Goal: Task Accomplishment & Management: Use online tool/utility

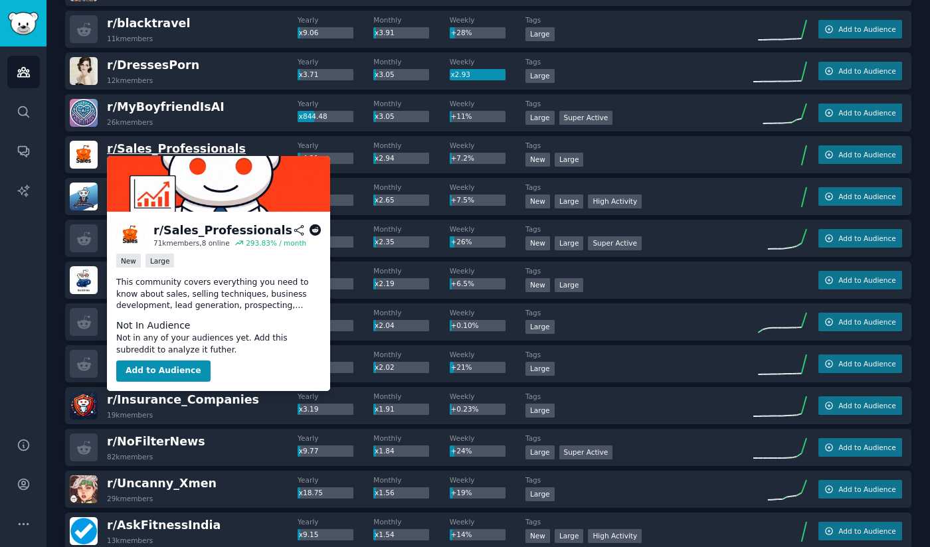
scroll to position [343, 0]
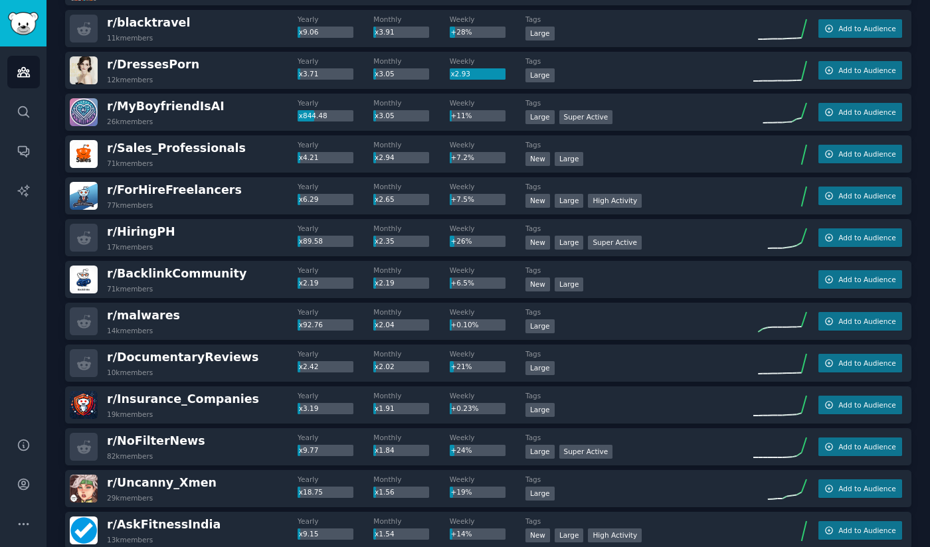
drag, startPoint x: 206, startPoint y: 143, endPoint x: 256, endPoint y: 123, distance: 53.7
click at [256, 123] on div "r/ MyBoyfriendIsAI 26k members" at bounding box center [184, 112] width 228 height 28
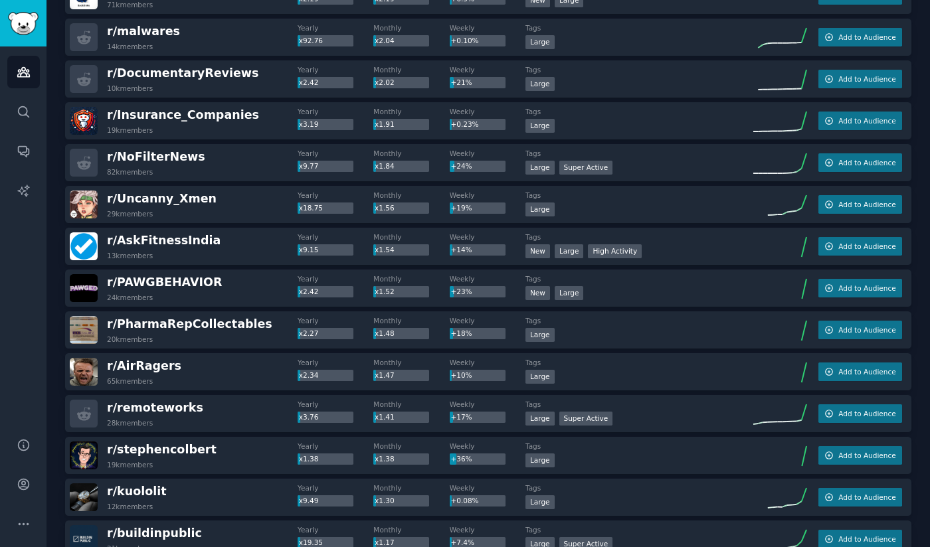
scroll to position [579, 0]
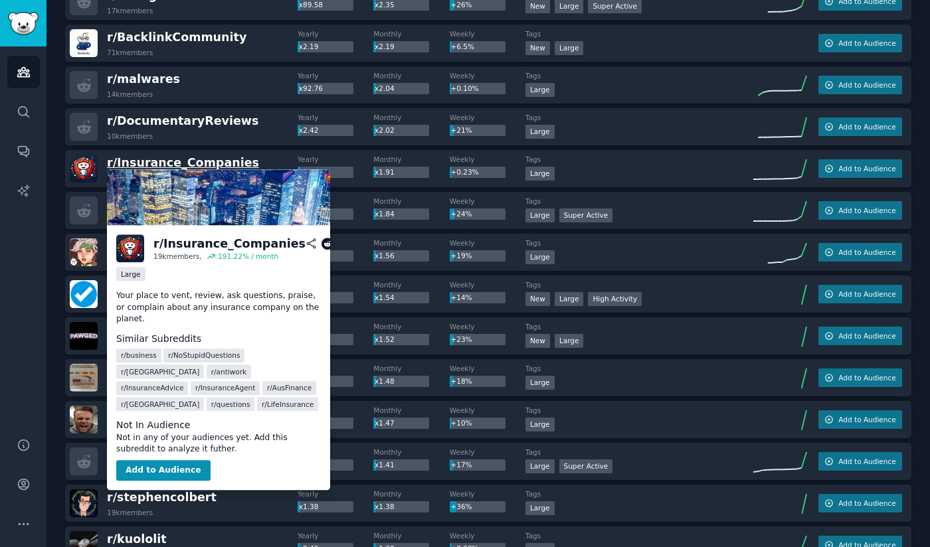
click at [206, 165] on span "r/ Insurance_Companies" at bounding box center [183, 162] width 152 height 13
click at [200, 247] on div "r/ Insurance_Companies" at bounding box center [229, 244] width 152 height 17
click at [321, 244] on icon at bounding box center [327, 244] width 12 height 12
click at [163, 161] on span "r/ Insurance_Companies" at bounding box center [183, 162] width 152 height 13
click at [215, 167] on span "r/ Insurance_Companies" at bounding box center [183, 162] width 152 height 13
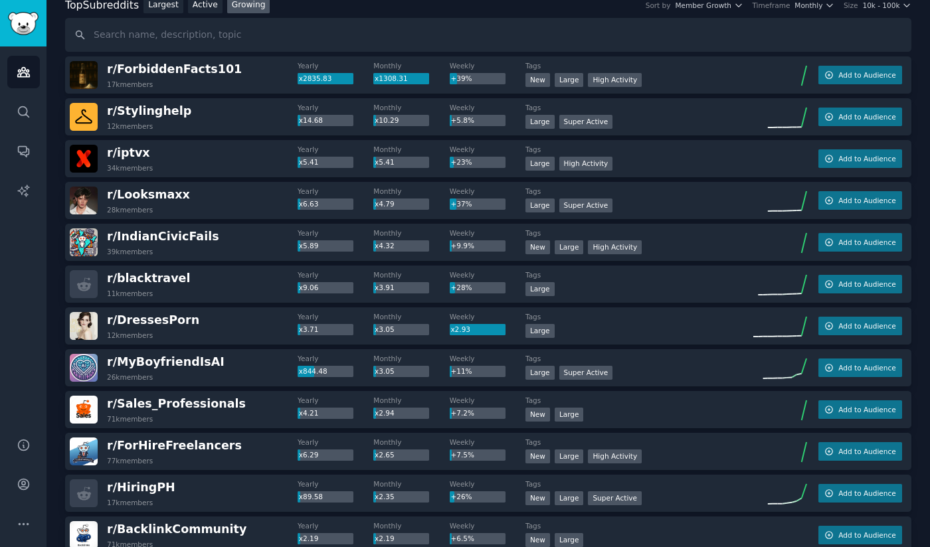
scroll to position [82, 0]
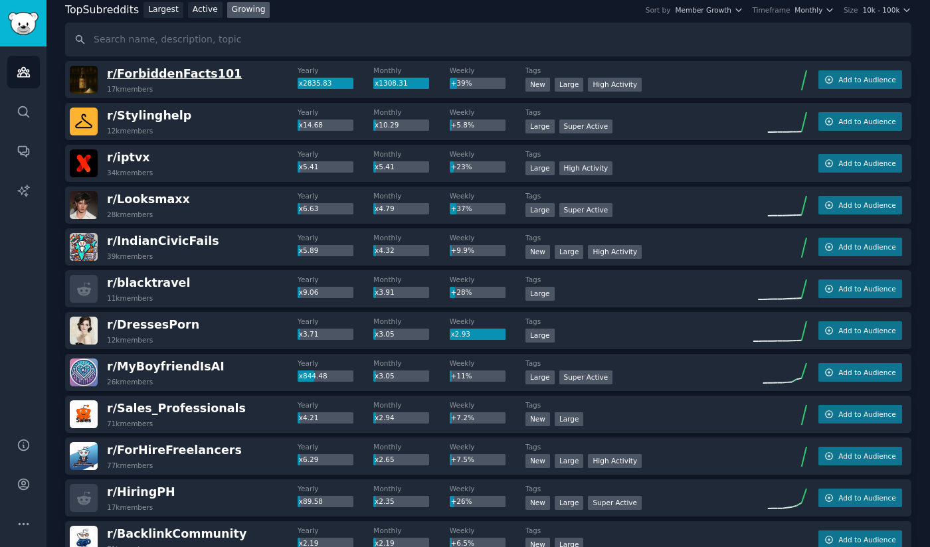
click at [195, 76] on span "r/ ForbiddenFacts101" at bounding box center [174, 73] width 135 height 13
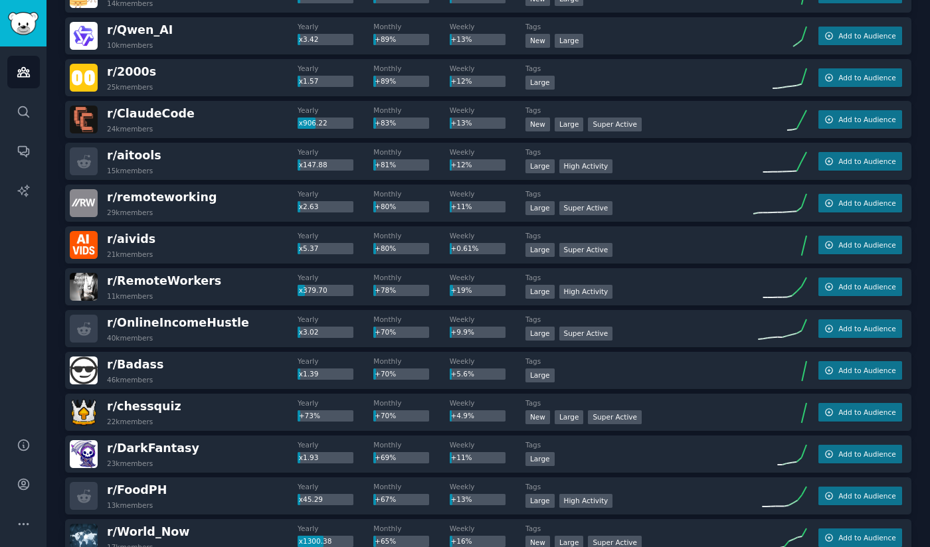
scroll to position [1593, 0]
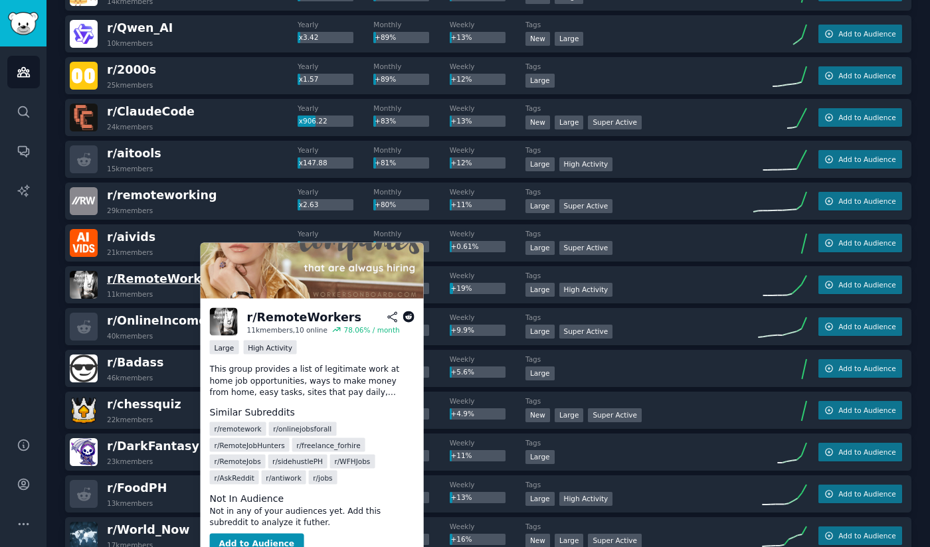
click at [175, 273] on span "r/ RemoteWorkers" at bounding box center [164, 278] width 114 height 13
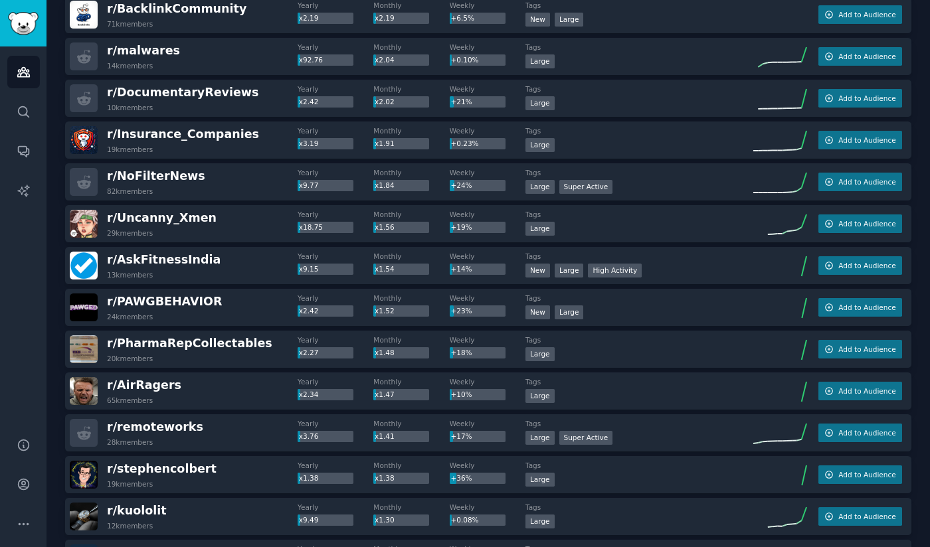
scroll to position [0, 0]
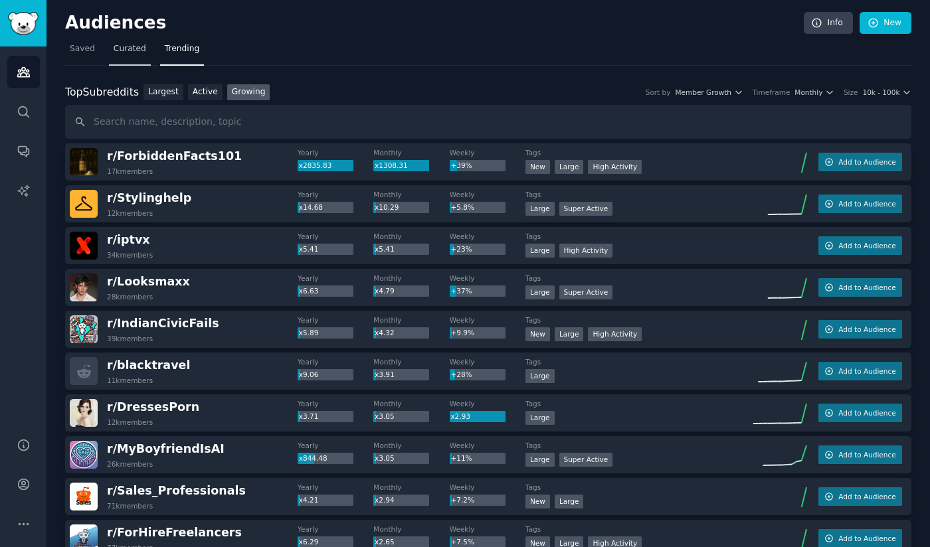
click at [133, 57] on link "Curated" at bounding box center [130, 52] width 42 height 27
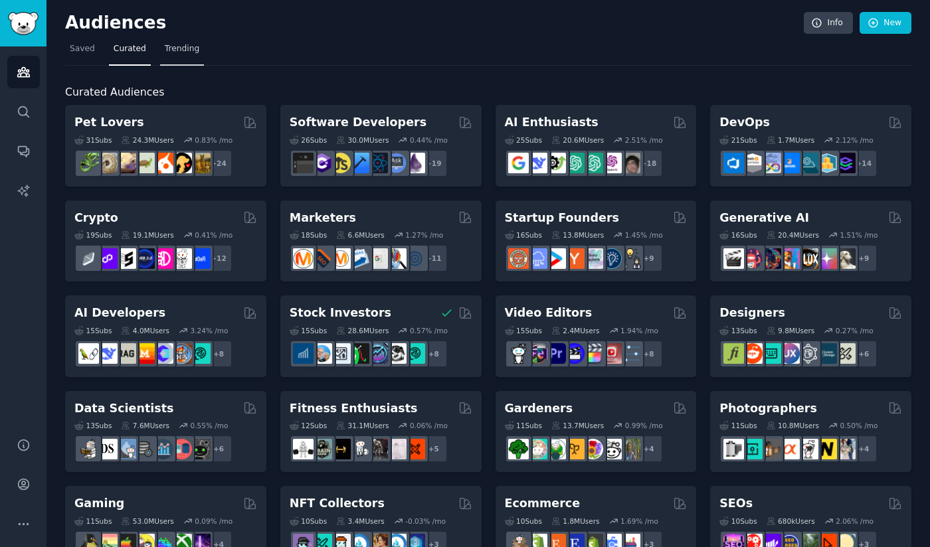
click at [183, 57] on link "Trending" at bounding box center [182, 52] width 44 height 27
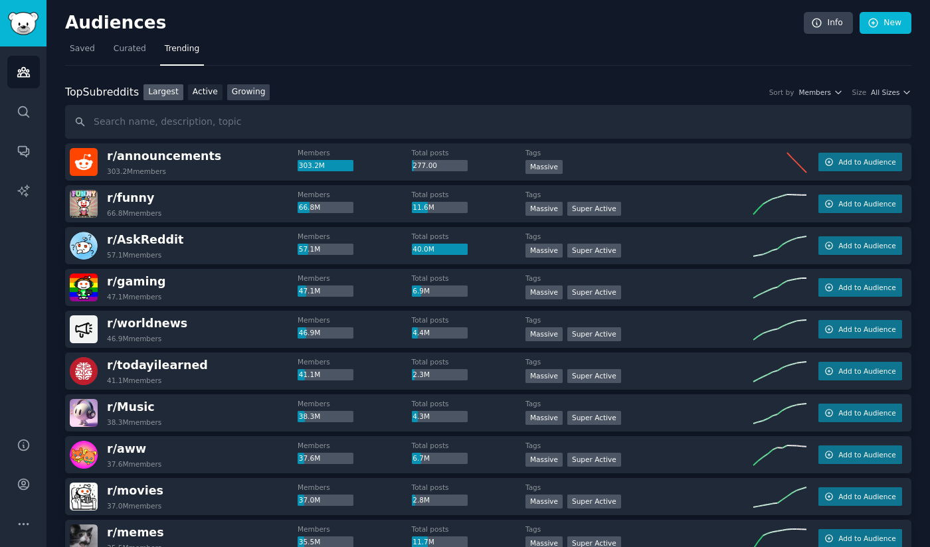
click at [245, 86] on link "Growing" at bounding box center [248, 92] width 43 height 17
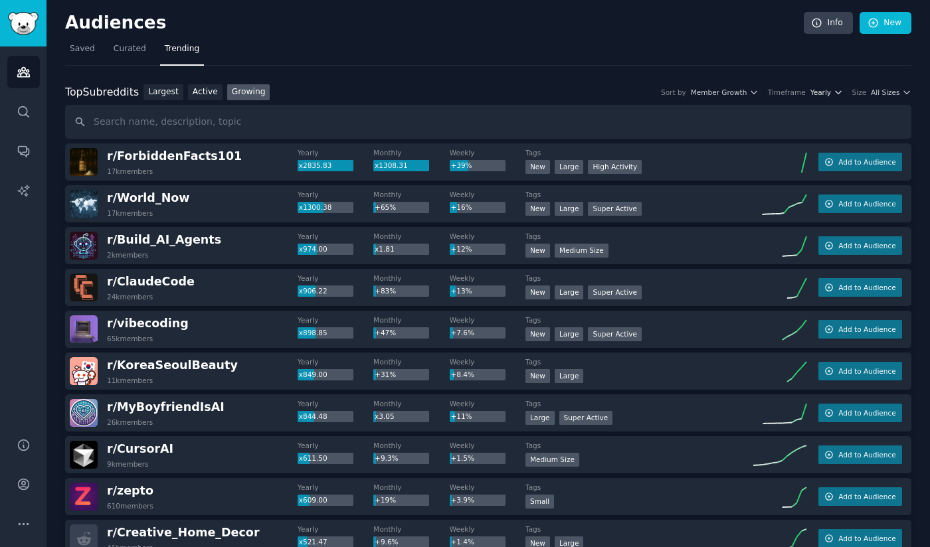
click at [821, 91] on span "Yearly" at bounding box center [820, 92] width 21 height 9
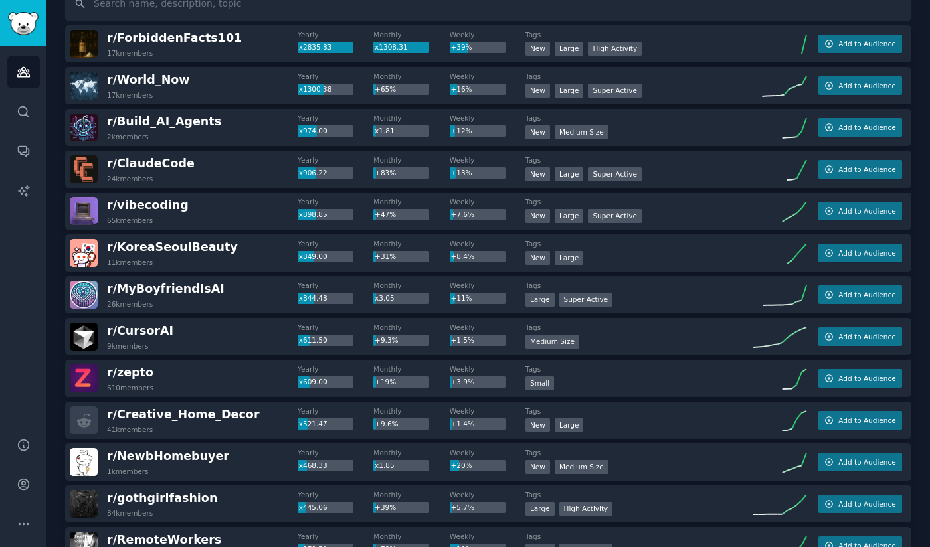
scroll to position [124, 0]
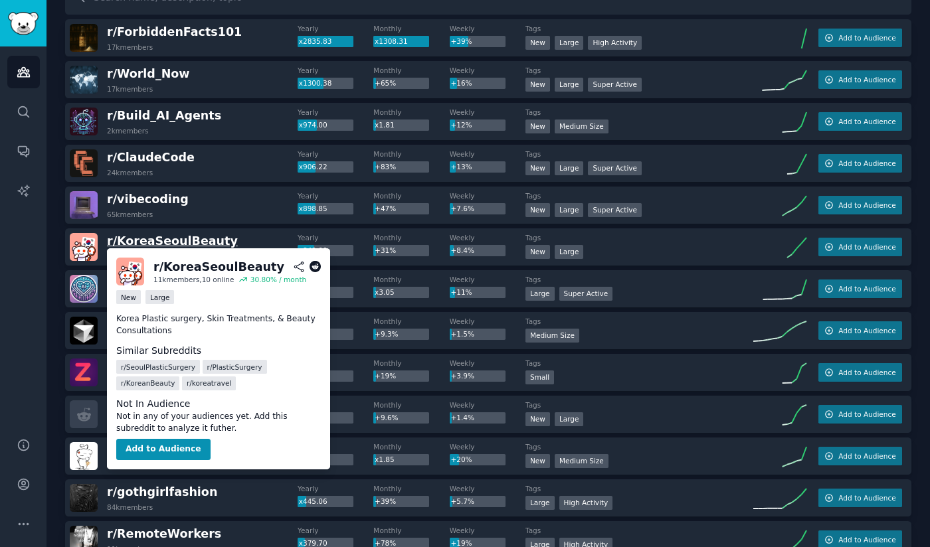
click at [181, 244] on span "r/ KoreaSeoulBeauty" at bounding box center [172, 240] width 131 height 13
click at [187, 240] on span "r/ KoreaSeoulBeauty" at bounding box center [172, 240] width 131 height 13
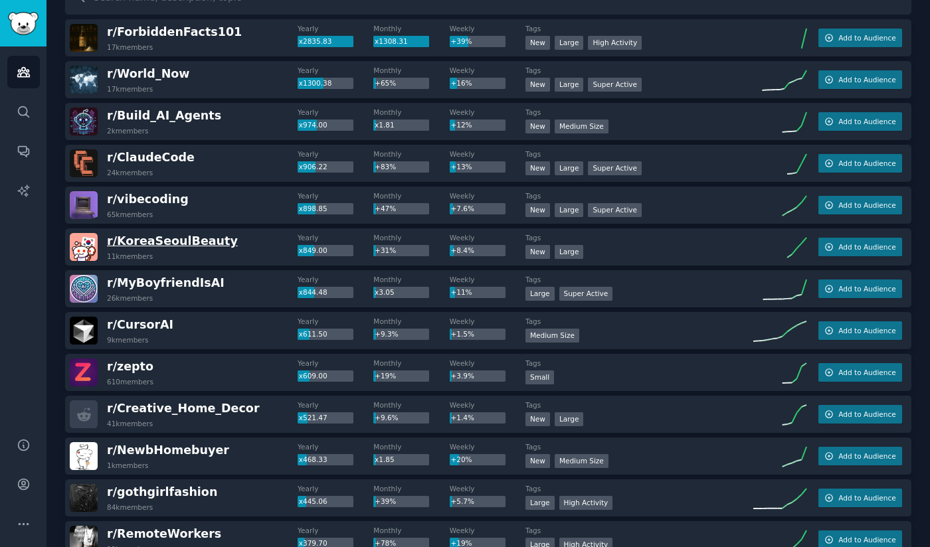
click at [173, 238] on span "r/ KoreaSeoulBeauty" at bounding box center [172, 240] width 131 height 13
click at [171, 240] on span "r/ KoreaSeoulBeauty" at bounding box center [172, 240] width 131 height 13
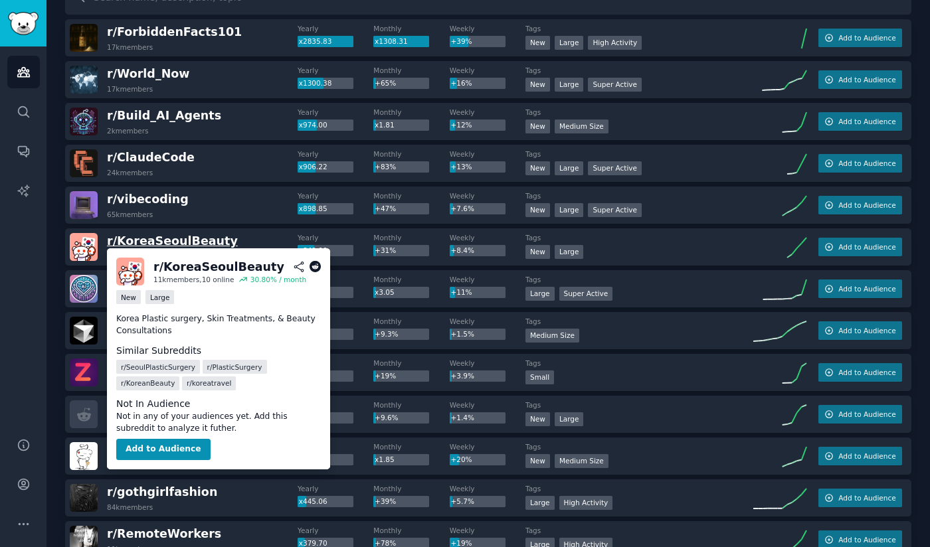
click at [171, 240] on span "r/ KoreaSeoulBeauty" at bounding box center [172, 240] width 131 height 13
click at [173, 443] on button "Add to Audience" at bounding box center [163, 449] width 94 height 21
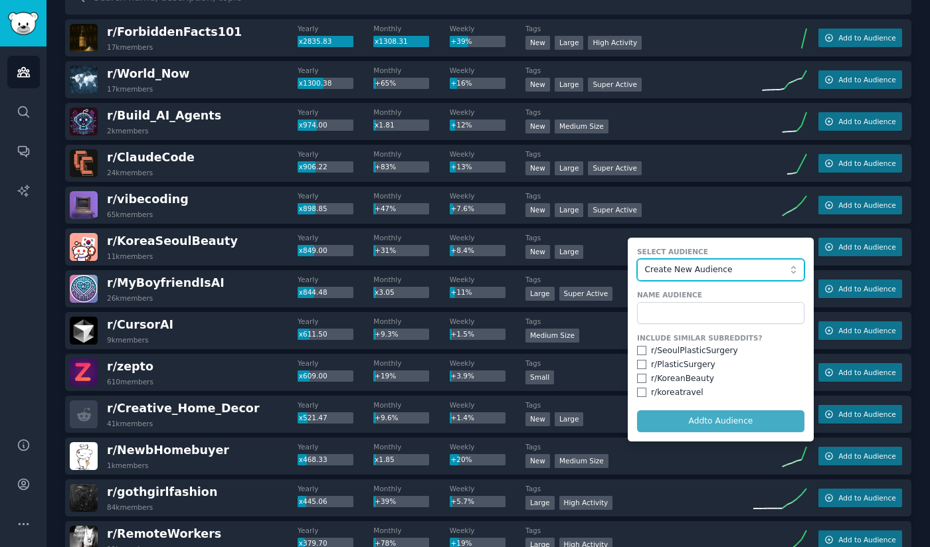
click at [711, 266] on span "Create New Audience" at bounding box center [717, 270] width 145 height 12
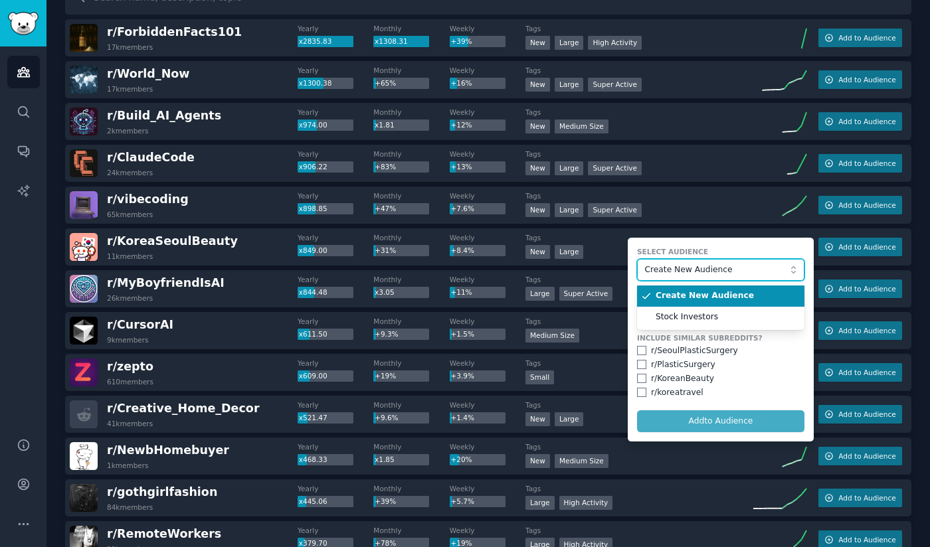
click at [711, 266] on span "Create New Audience" at bounding box center [717, 270] width 145 height 12
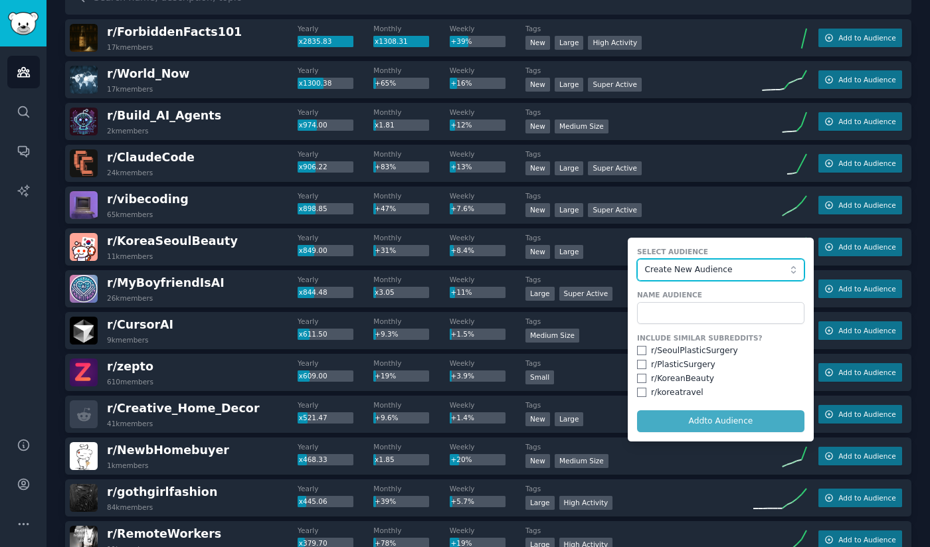
click at [709, 268] on span "Create New Audience" at bounding box center [717, 270] width 145 height 12
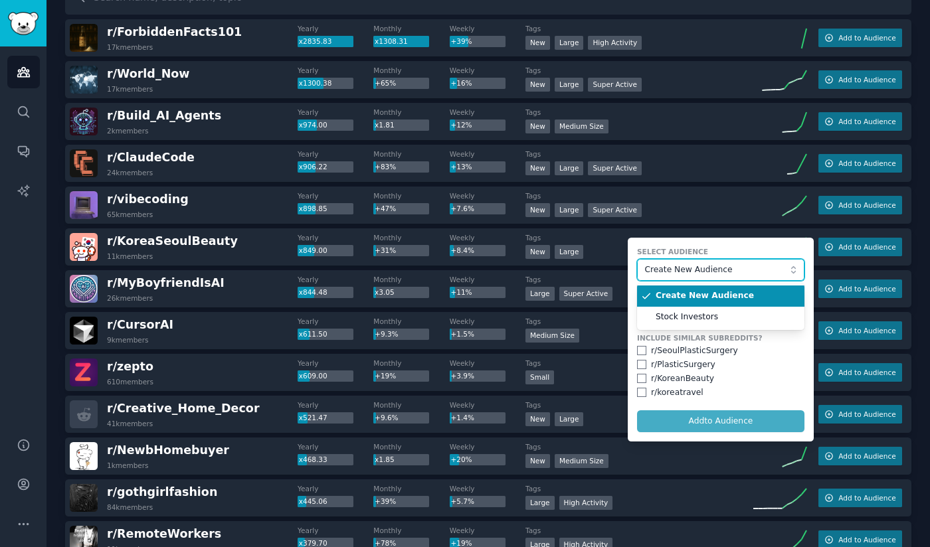
click at [709, 268] on span "Create New Audience" at bounding box center [717, 270] width 145 height 12
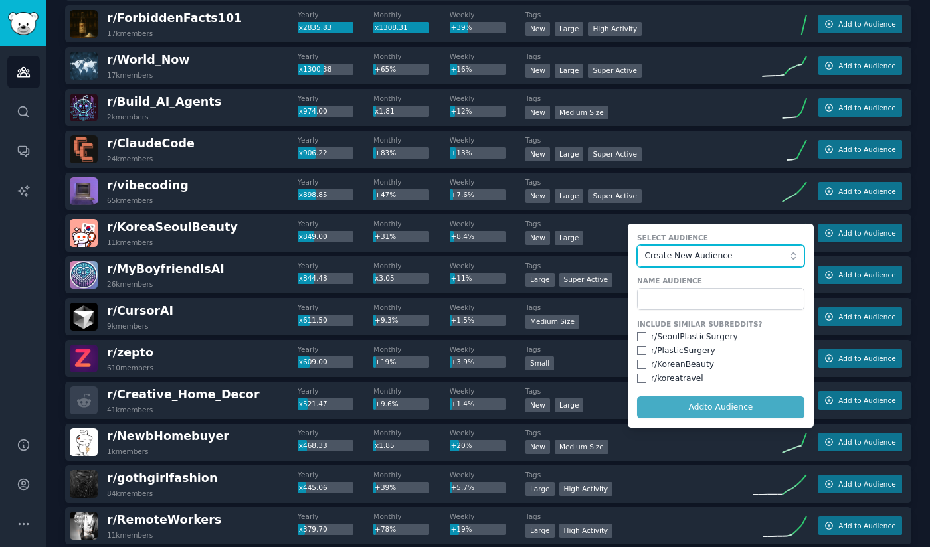
scroll to position [138, 0]
click at [637, 335] on input "checkbox" at bounding box center [641, 336] width 9 height 9
checkbox input "true"
click at [640, 347] on input "checkbox" at bounding box center [641, 350] width 9 height 9
checkbox input "true"
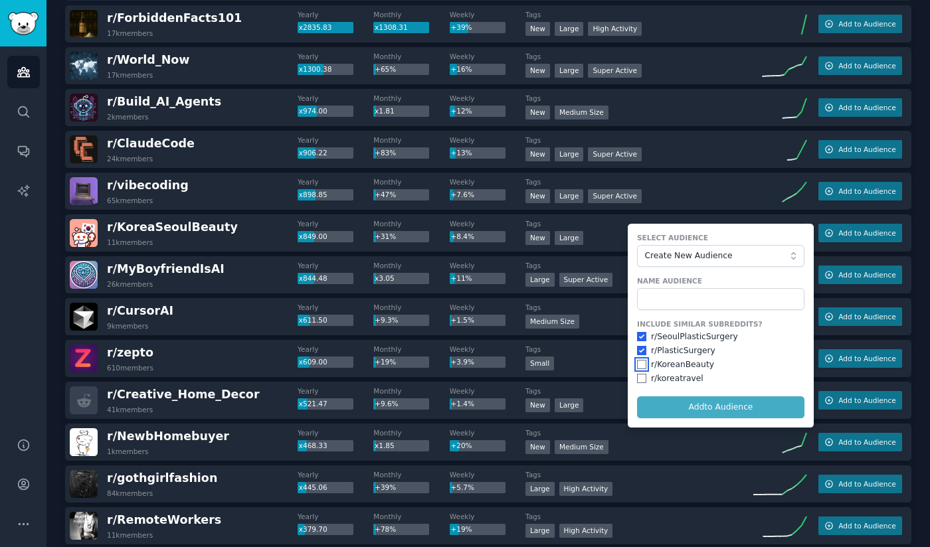
click at [637, 367] on input "checkbox" at bounding box center [641, 364] width 9 height 9
checkbox input "true"
click at [643, 381] on div "r/ koreatravel" at bounding box center [720, 379] width 167 height 12
click at [642, 376] on input "checkbox" at bounding box center [641, 378] width 9 height 9
checkbox input "true"
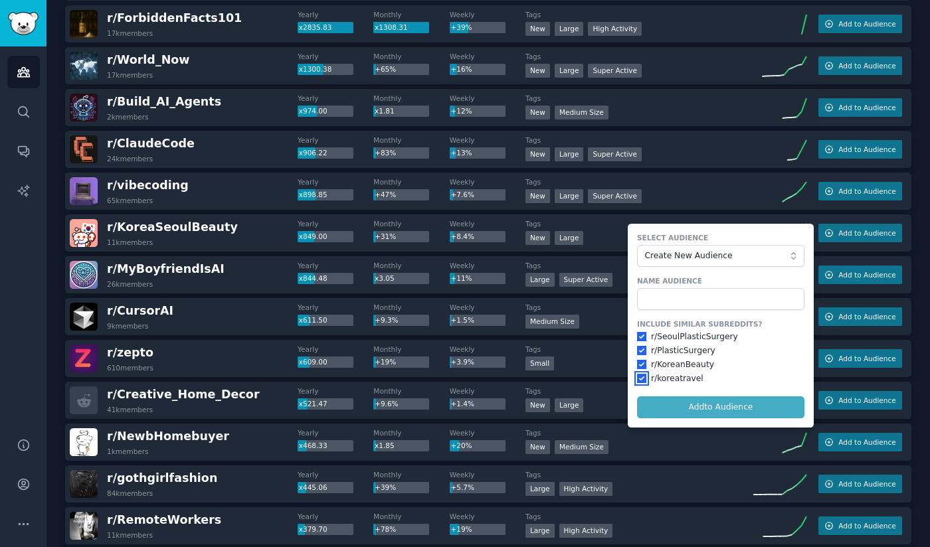
scroll to position [96, 0]
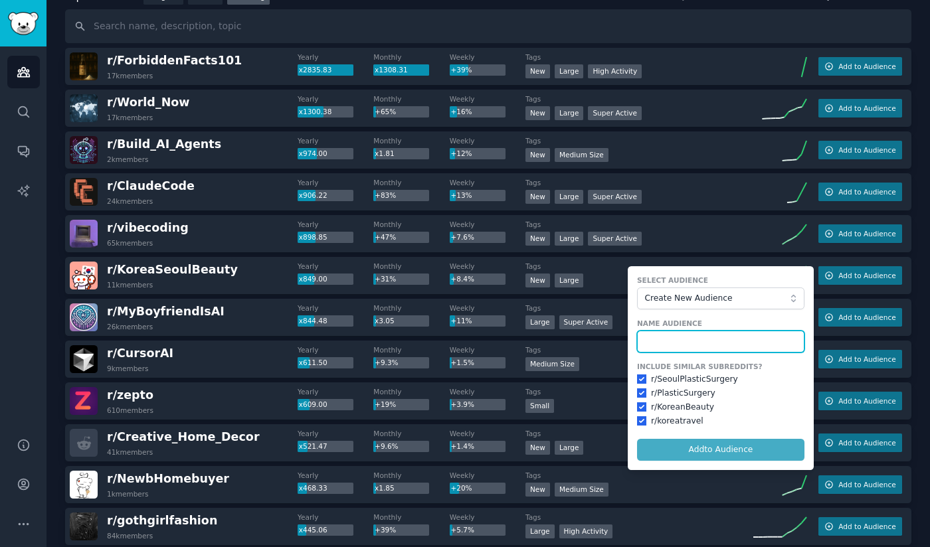
click at [660, 331] on input "text" at bounding box center [720, 342] width 167 height 23
click at [662, 331] on input "text" at bounding box center [720, 342] width 167 height 23
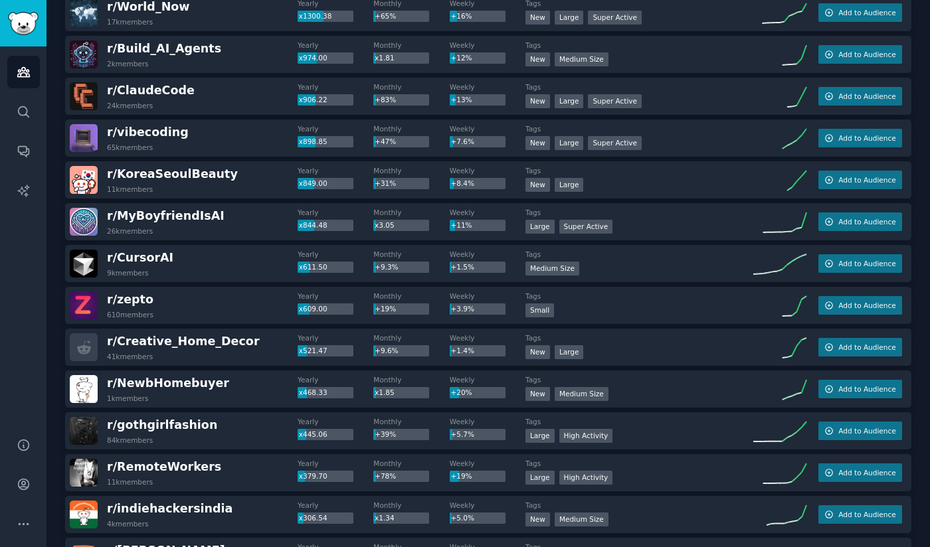
scroll to position [193, 0]
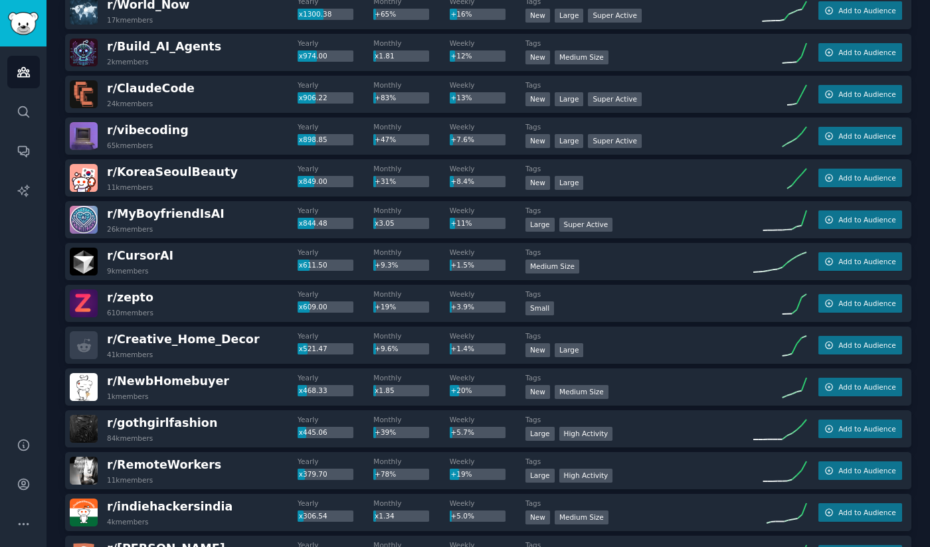
click at [24, 254] on div "Audiences Search Conversations AI Reports" at bounding box center [23, 233] width 46 height 375
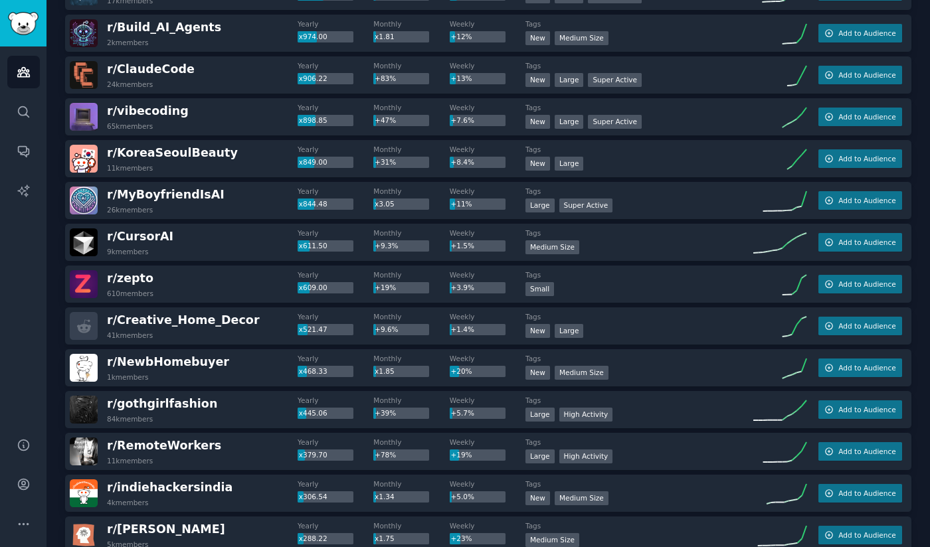
scroll to position [0, 0]
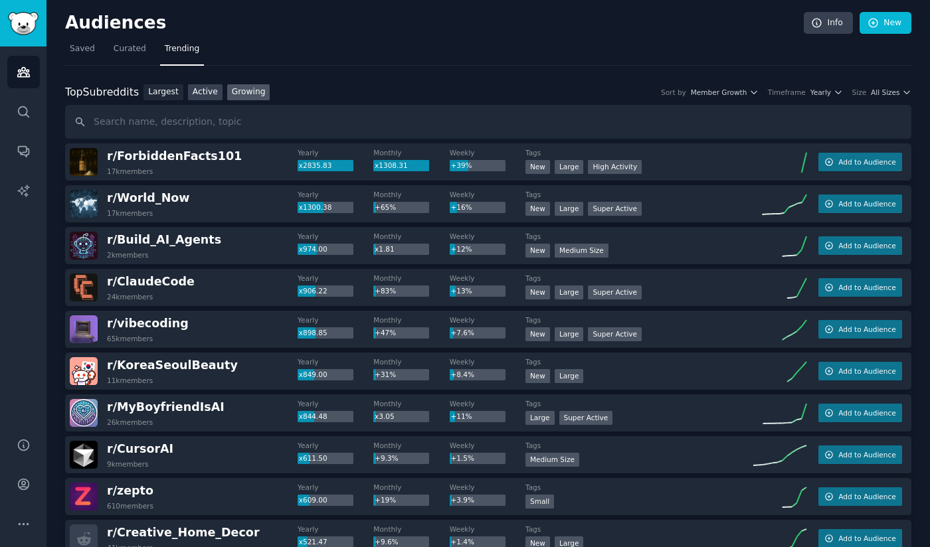
click at [201, 88] on link "Active" at bounding box center [205, 92] width 35 height 17
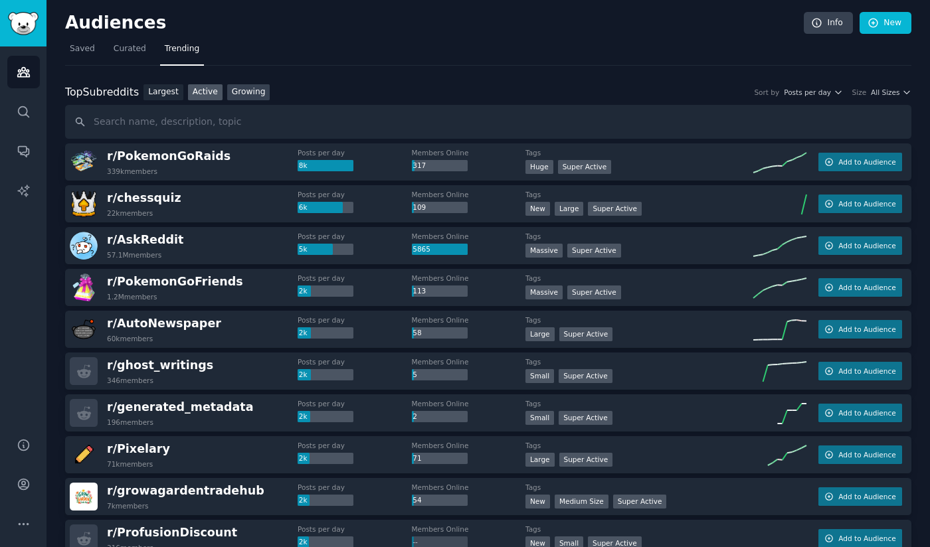
click at [228, 89] on link "Growing" at bounding box center [248, 92] width 43 height 17
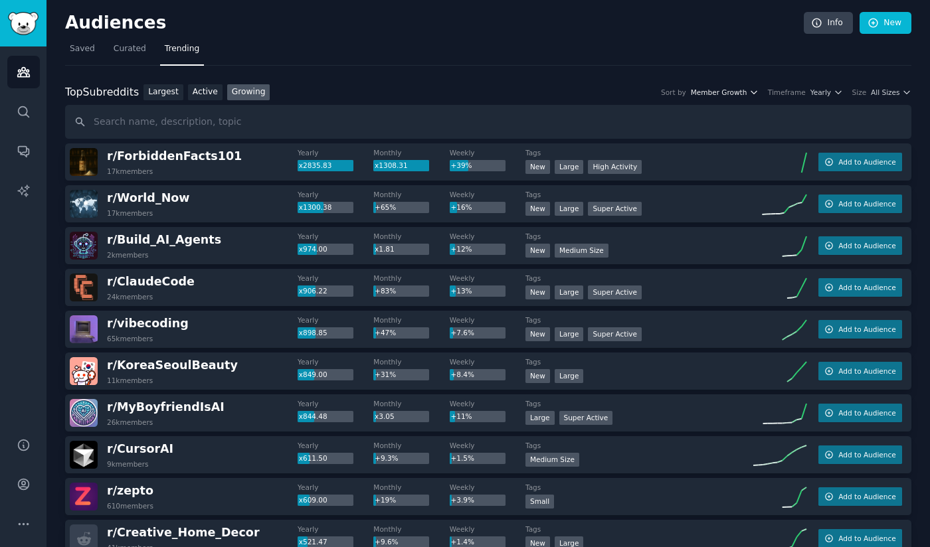
click at [731, 94] on span "Member Growth" at bounding box center [719, 92] width 56 height 9
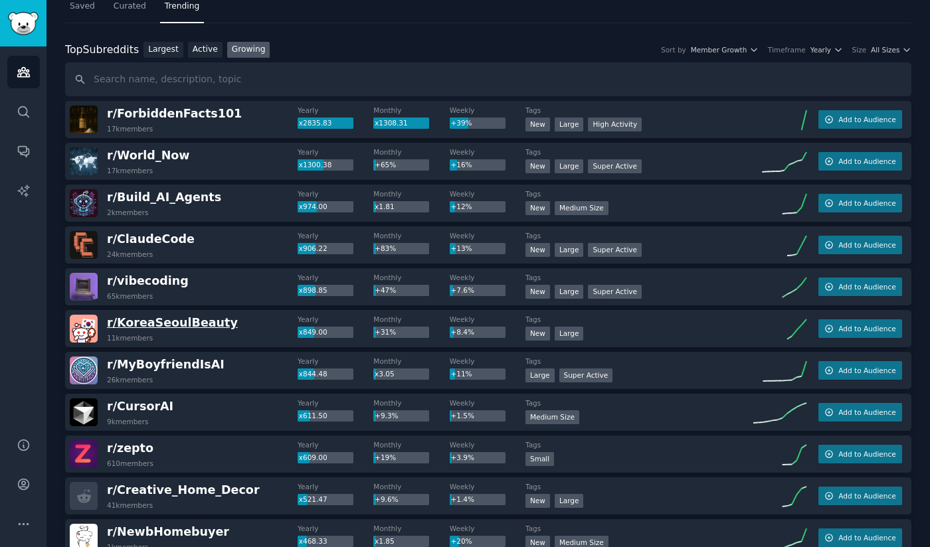
scroll to position [118, 0]
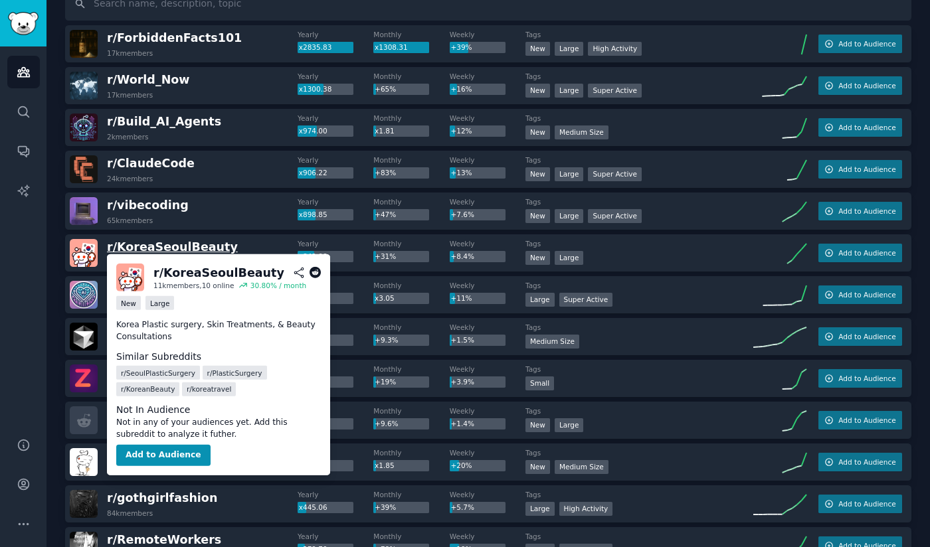
click at [173, 249] on span "r/ KoreaSeoulBeauty" at bounding box center [172, 246] width 131 height 13
click at [162, 447] on button "Add to Audience" at bounding box center [163, 455] width 94 height 21
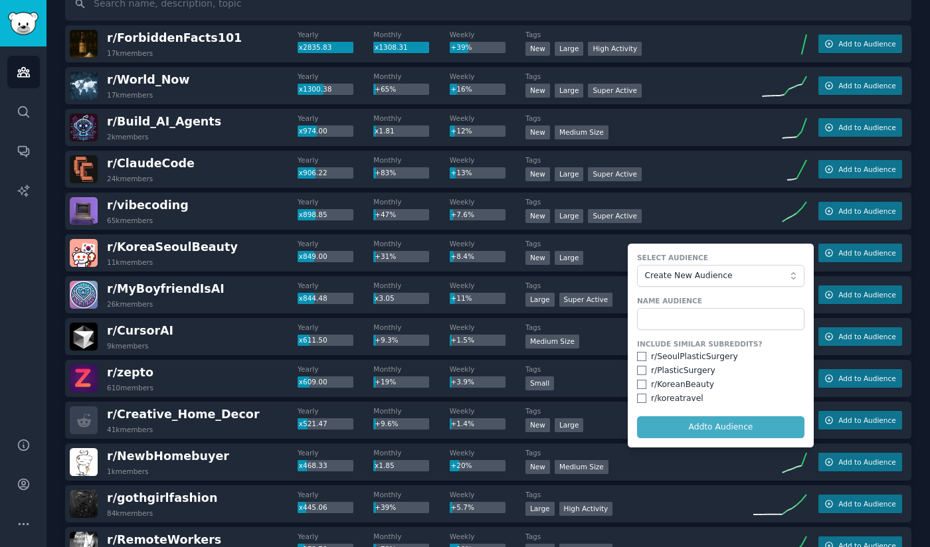
click at [644, 358] on div "r/ SeoulPlasticSurgery" at bounding box center [720, 357] width 167 height 12
click at [638, 355] on input "checkbox" at bounding box center [641, 356] width 9 height 9
checkbox input "true"
click at [637, 367] on input "checkbox" at bounding box center [641, 370] width 9 height 9
checkbox input "true"
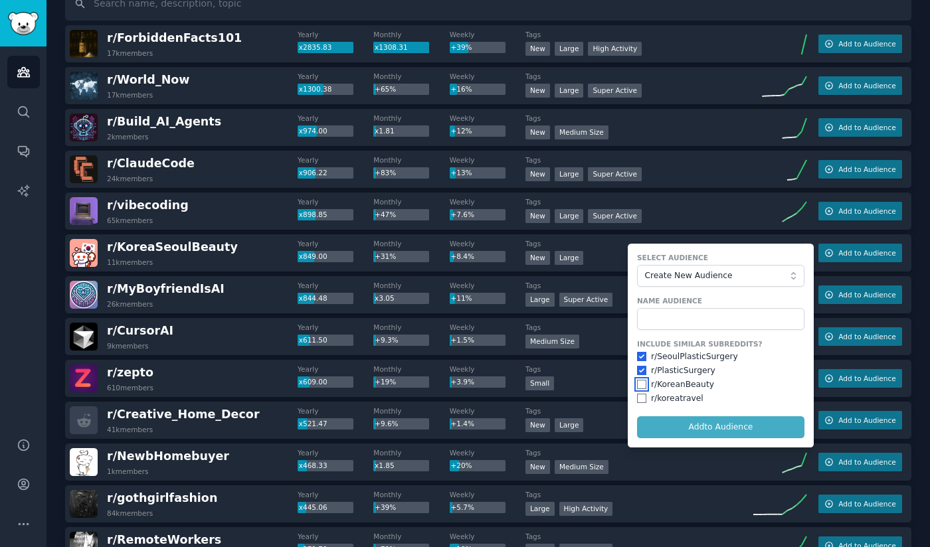
click at [638, 380] on input "checkbox" at bounding box center [641, 384] width 9 height 9
checkbox input "true"
click at [638, 394] on input "checkbox" at bounding box center [641, 398] width 9 height 9
checkbox input "true"
click at [678, 316] on input "text" at bounding box center [720, 319] width 167 height 23
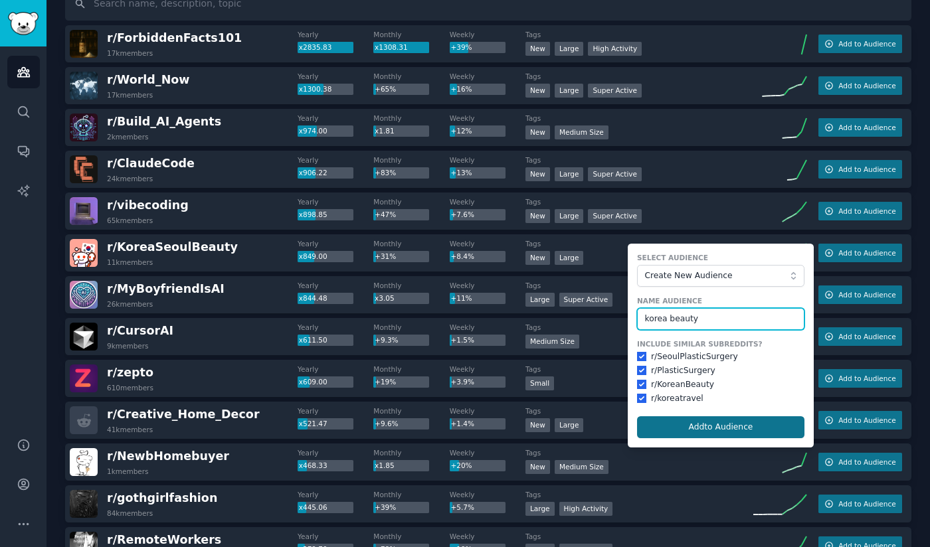
type input "korea beauty"
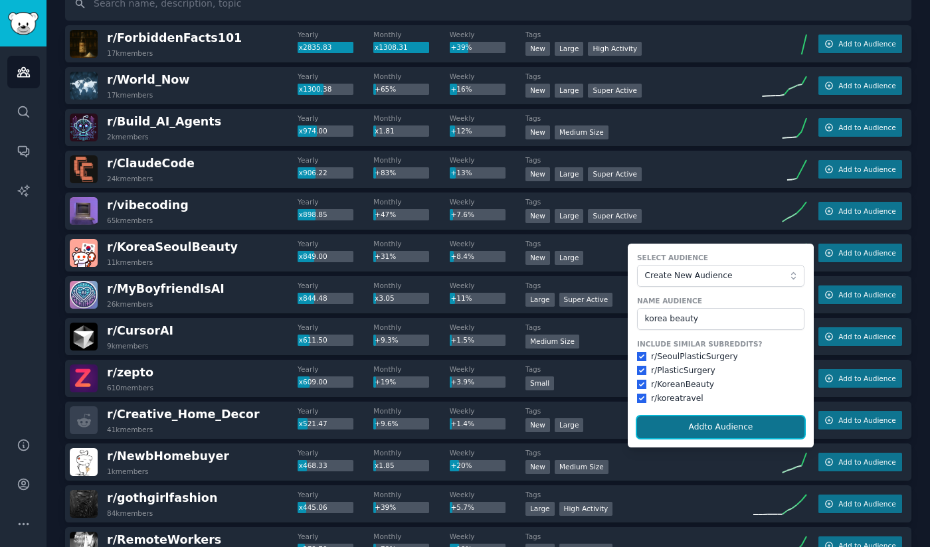
click at [692, 426] on button "Add to Audience" at bounding box center [720, 427] width 167 height 23
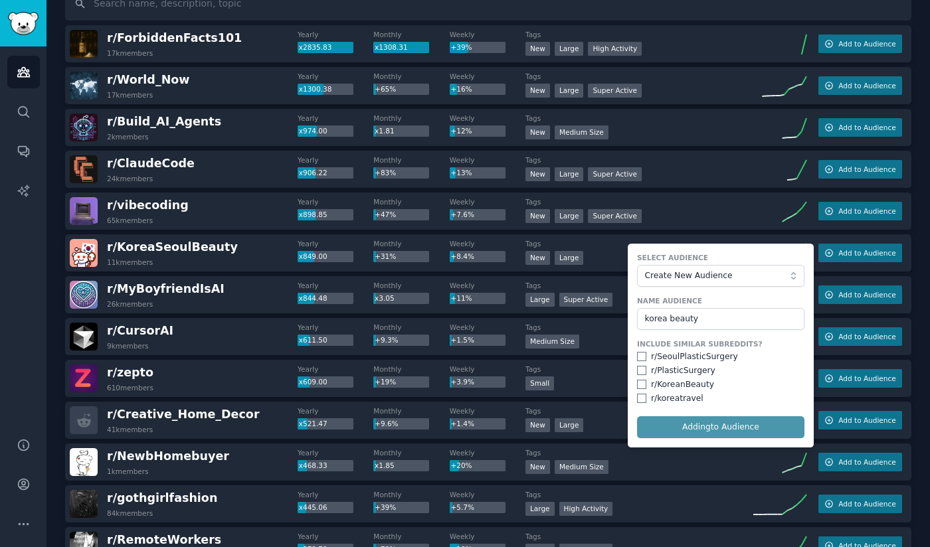
checkbox input "false"
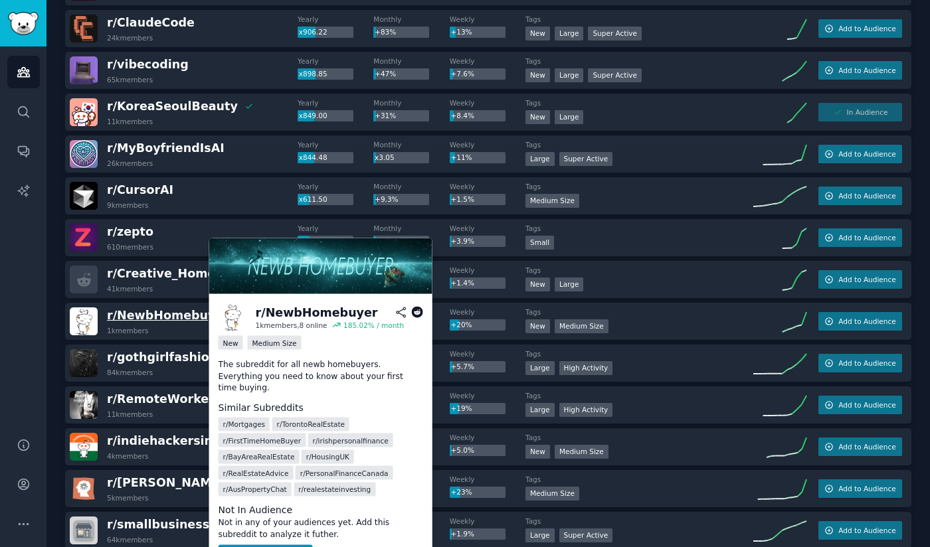
scroll to position [339, 0]
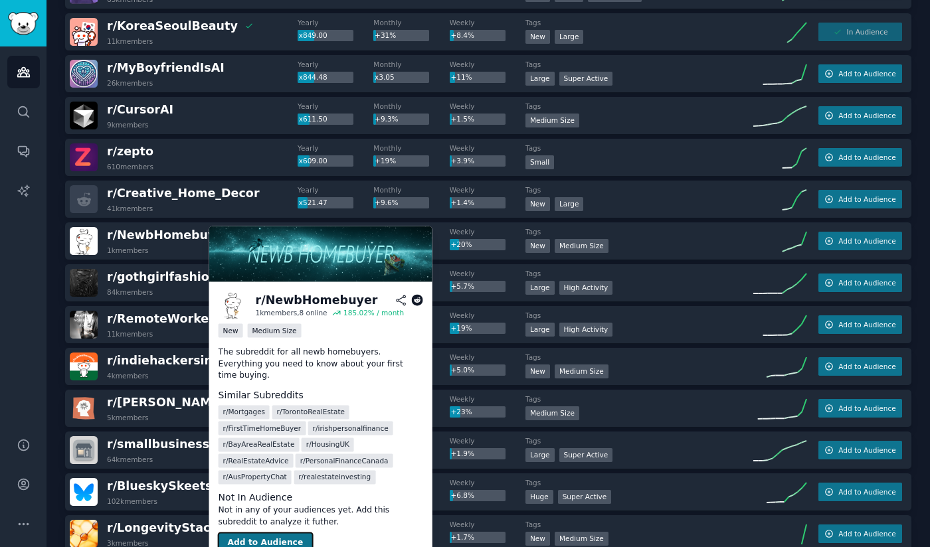
click at [282, 533] on button "Add to Audience" at bounding box center [266, 543] width 94 height 21
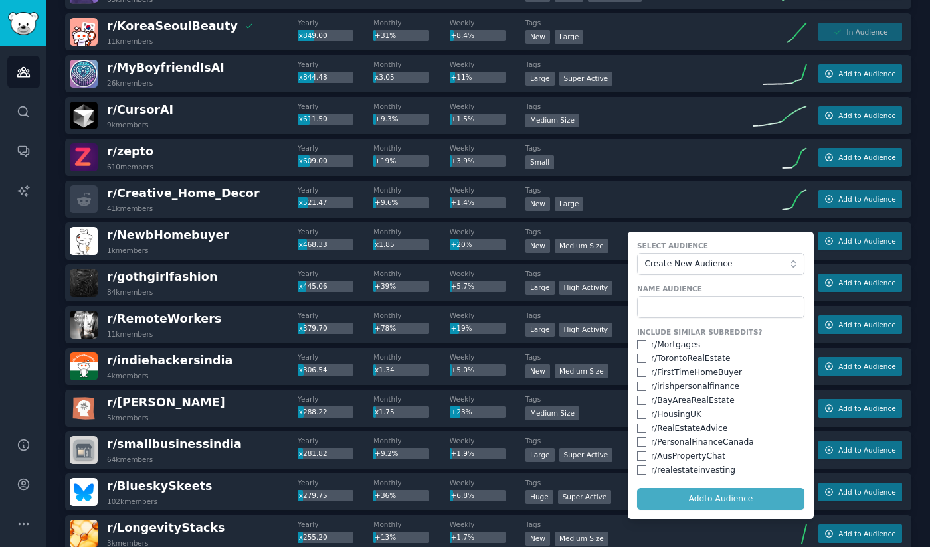
click at [662, 345] on div "r/ Mortgages" at bounding box center [675, 345] width 49 height 12
click at [638, 340] on input "checkbox" at bounding box center [641, 344] width 9 height 9
checkbox input "true"
click at [638, 369] on input "checkbox" at bounding box center [641, 372] width 9 height 9
checkbox input "true"
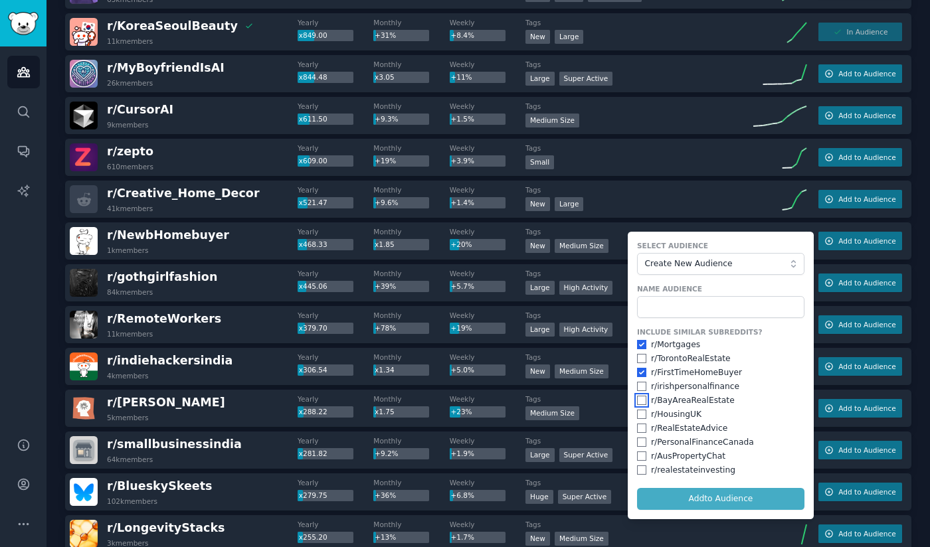
click at [639, 399] on input "checkbox" at bounding box center [641, 400] width 9 height 9
checkbox input "true"
click at [640, 430] on input "checkbox" at bounding box center [641, 428] width 9 height 9
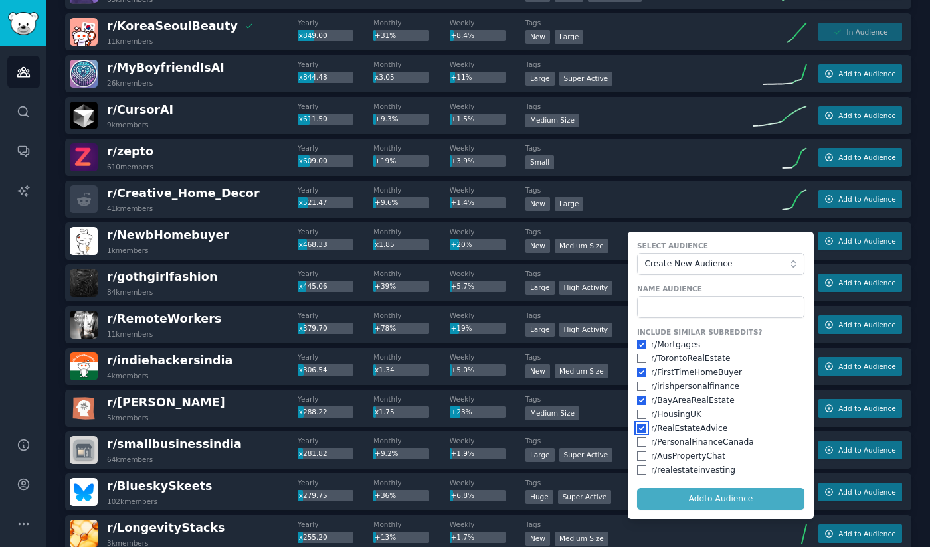
checkbox input "true"
click at [640, 468] on input "checkbox" at bounding box center [641, 470] width 9 height 9
checkbox input "true"
click at [638, 401] on input "checkbox" at bounding box center [641, 400] width 9 height 9
checkbox input "false"
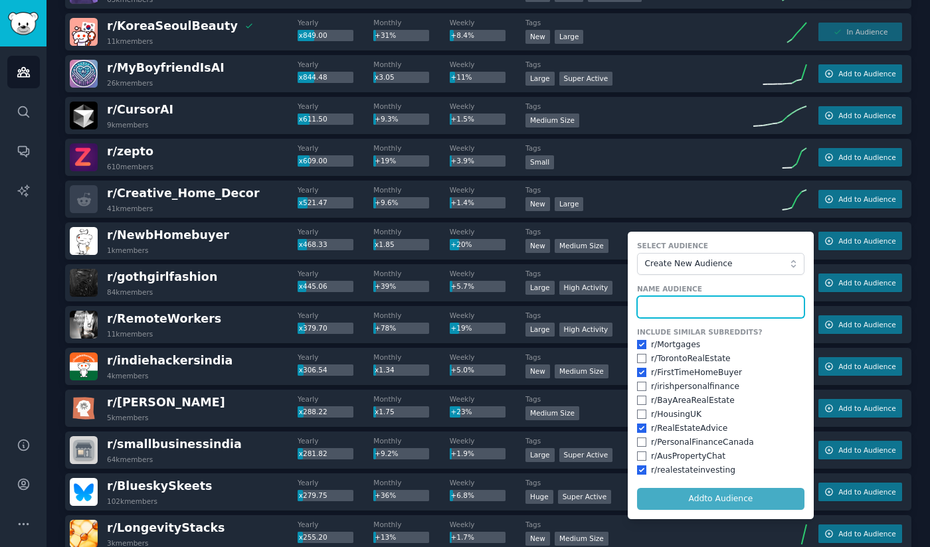
click at [654, 304] on input "text" at bounding box center [720, 307] width 167 height 23
type input "r"
type input "home buyer"
click at [637, 488] on button "Add to Audience" at bounding box center [720, 499] width 167 height 23
checkbox input "false"
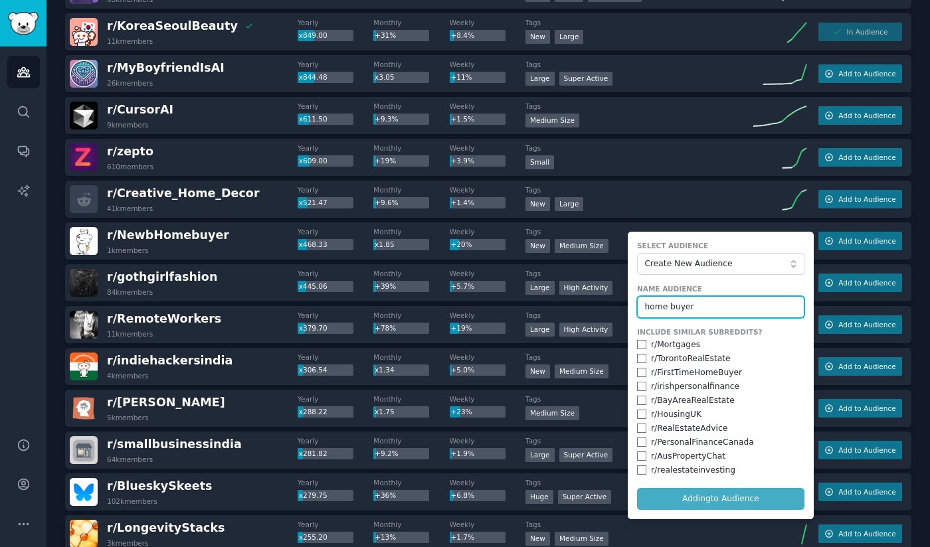
checkbox input "false"
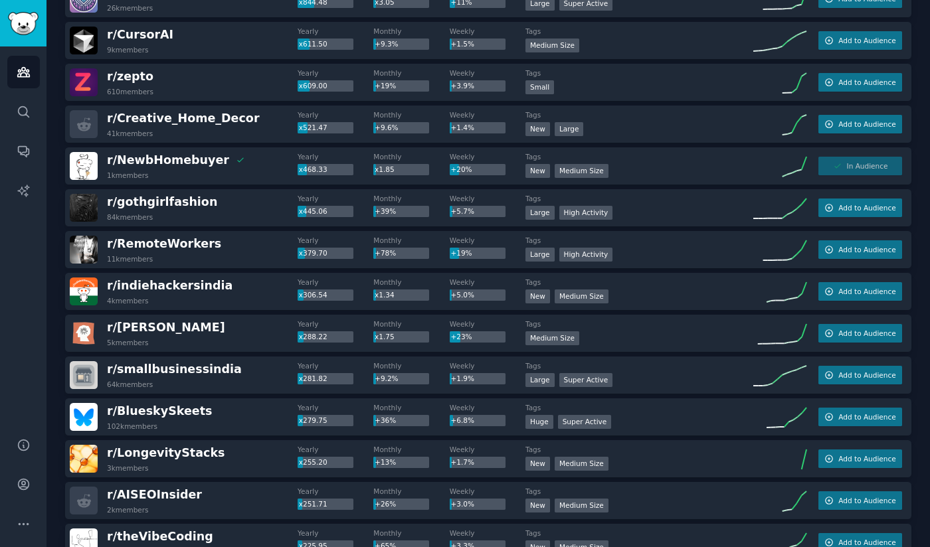
scroll to position [414, 0]
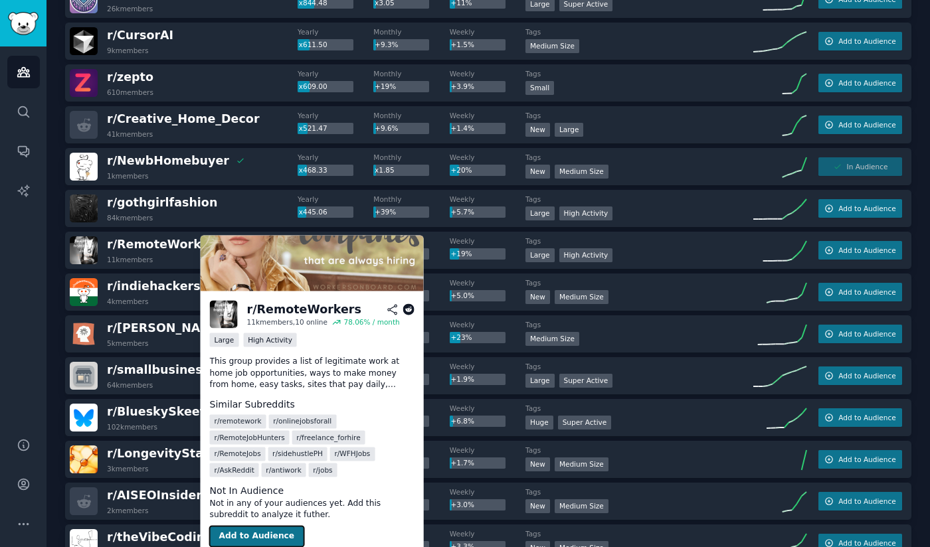
click at [260, 526] on button "Add to Audience" at bounding box center [257, 536] width 94 height 21
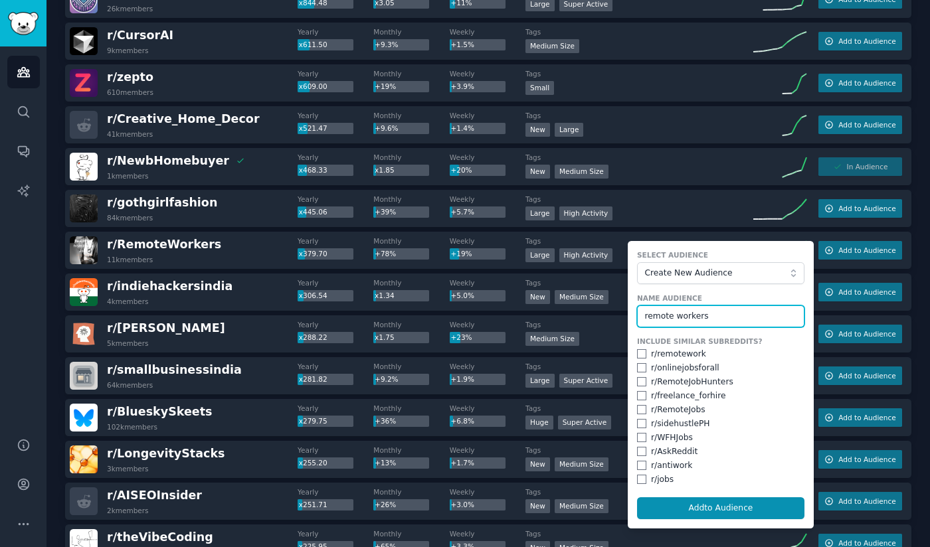
type input "remote workers"
click at [637, 349] on input "checkbox" at bounding box center [641, 353] width 9 height 9
checkbox input "true"
click at [638, 364] on input "checkbox" at bounding box center [641, 367] width 9 height 9
checkbox input "true"
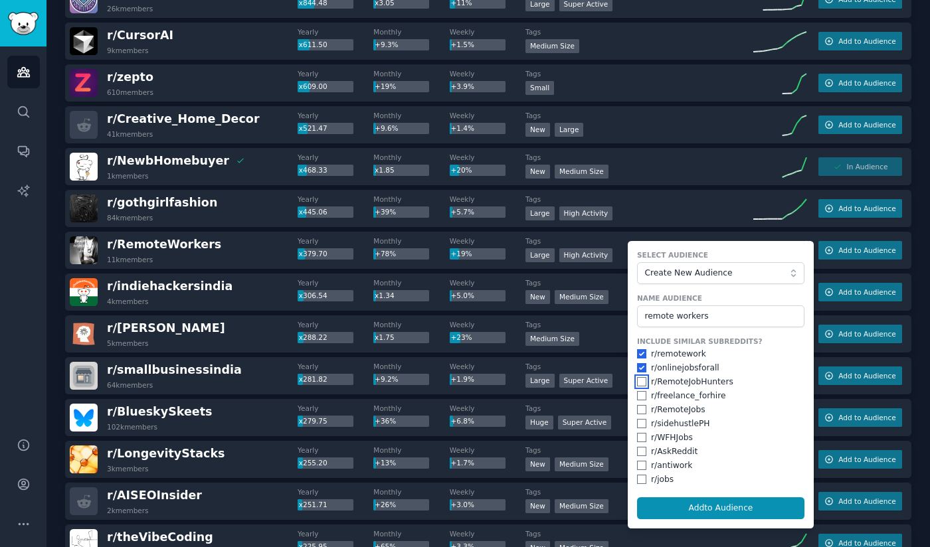
click at [638, 379] on input "checkbox" at bounding box center [641, 381] width 9 height 9
checkbox input "true"
click at [640, 394] on input "checkbox" at bounding box center [641, 395] width 9 height 9
checkbox input "true"
click at [638, 406] on input "checkbox" at bounding box center [641, 409] width 9 height 9
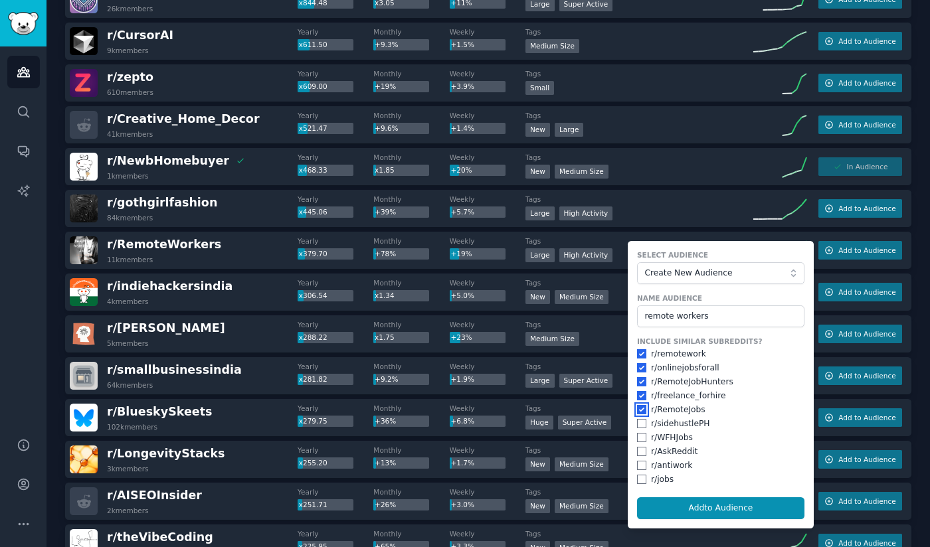
checkbox input "true"
click at [639, 422] on input "checkbox" at bounding box center [641, 423] width 9 height 9
checkbox input "true"
click at [642, 477] on input "checkbox" at bounding box center [641, 479] width 9 height 9
click at [642, 480] on input "checkbox" at bounding box center [641, 479] width 9 height 9
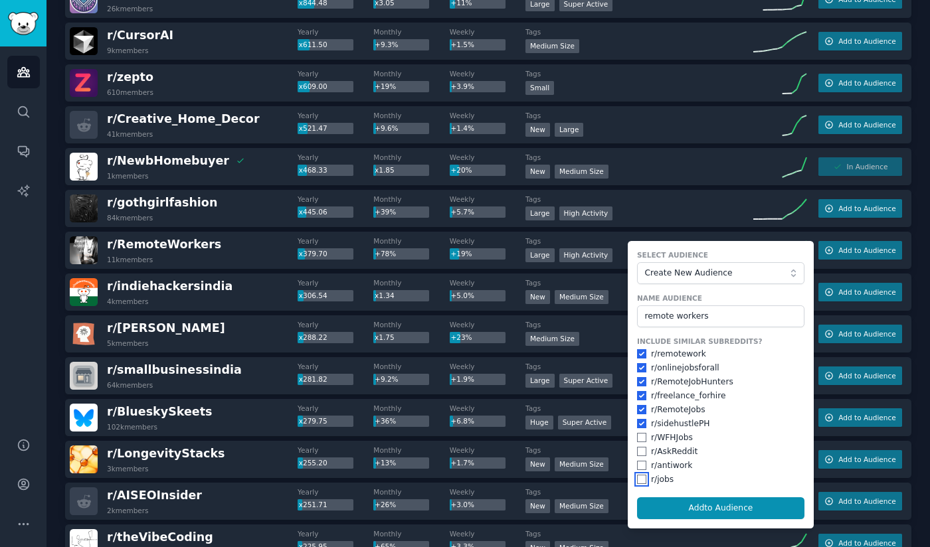
checkbox input "false"
click at [658, 509] on button "Add to Audience" at bounding box center [720, 509] width 167 height 23
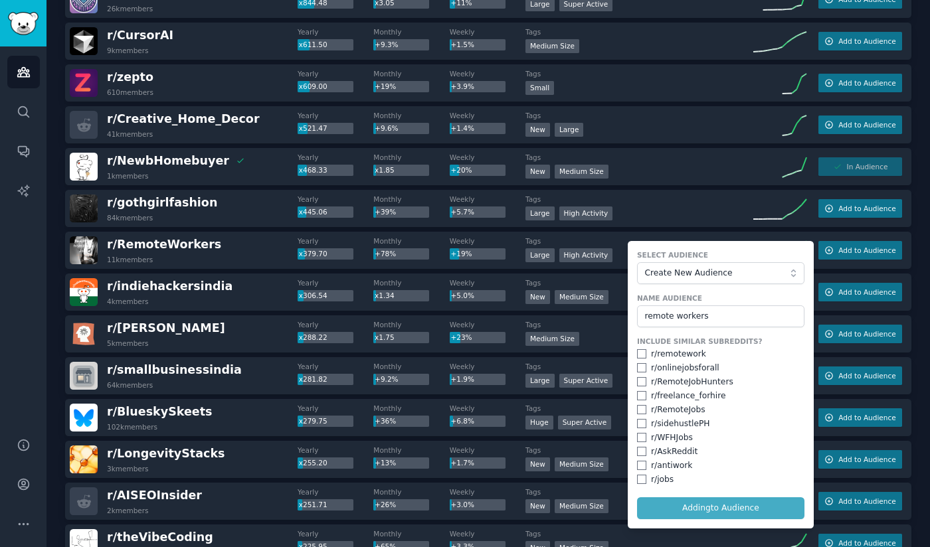
checkbox input "false"
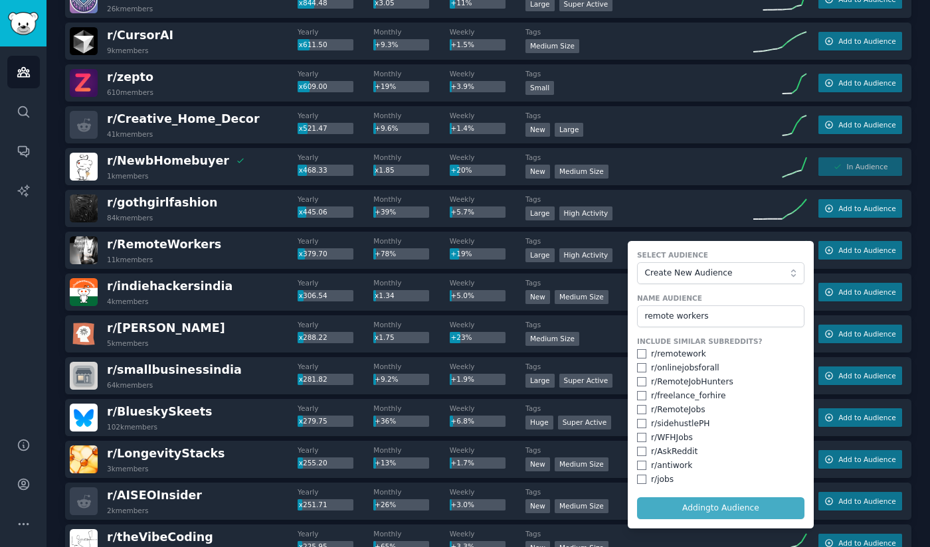
checkbox input "false"
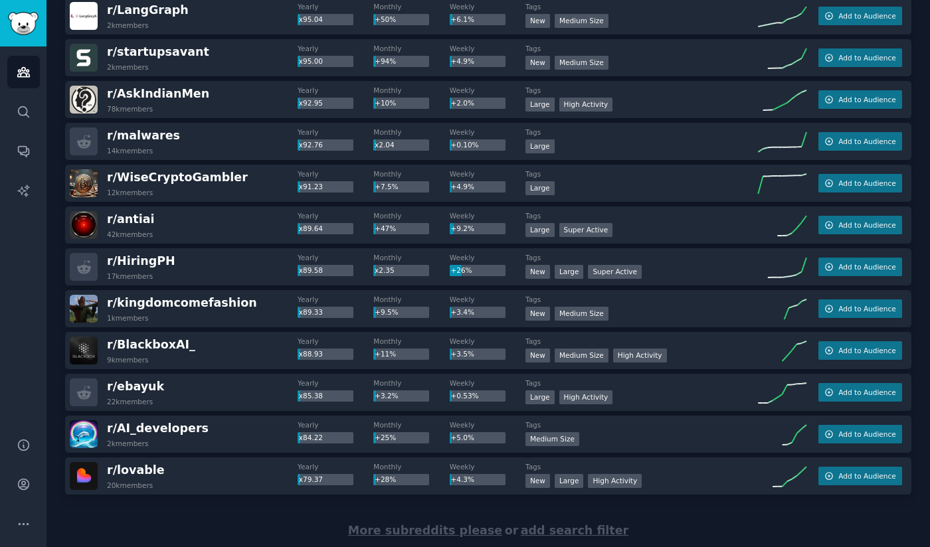
scroll to position [1774, 0]
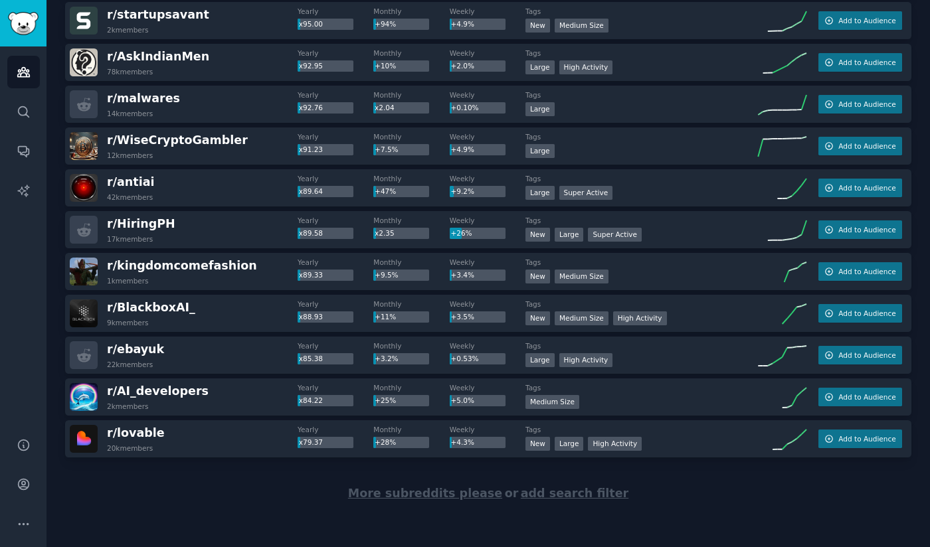
click at [410, 495] on span "More subreddits please" at bounding box center [425, 493] width 154 height 13
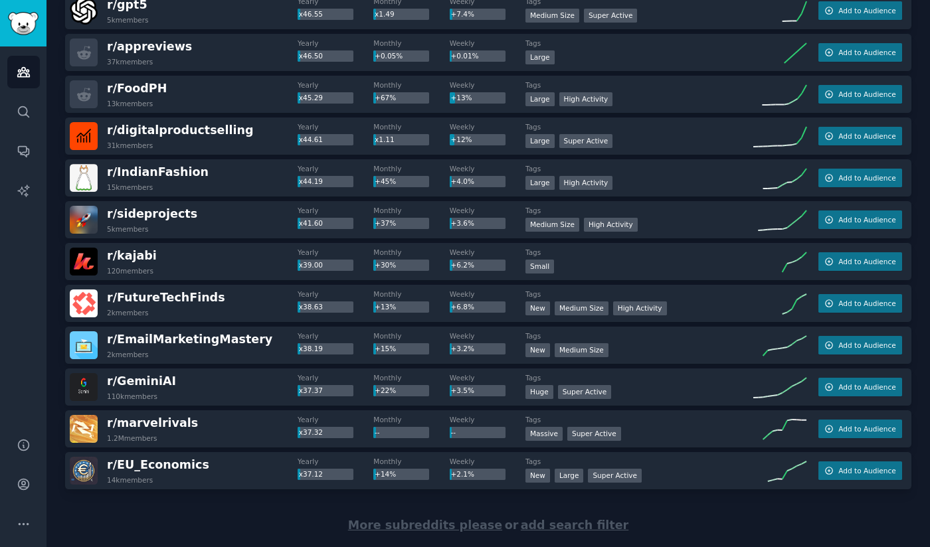
scroll to position [3834, 0]
click at [145, 119] on div "r/ digitalproductselling 31k members Yearly x44.61 Monthly x1.11 Weekly +12% Ta…" at bounding box center [488, 136] width 846 height 37
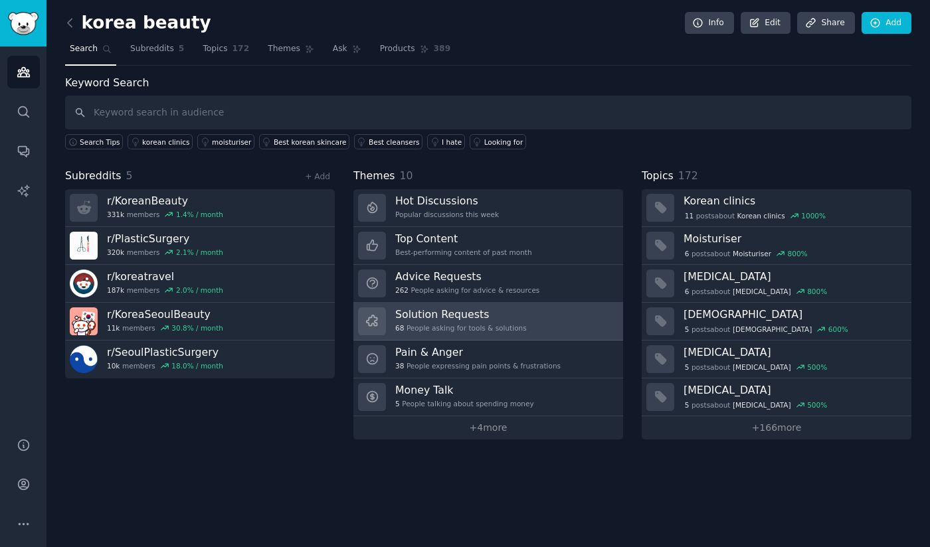
click at [464, 325] on div "68 People asking for tools & solutions" at bounding box center [461, 327] width 132 height 9
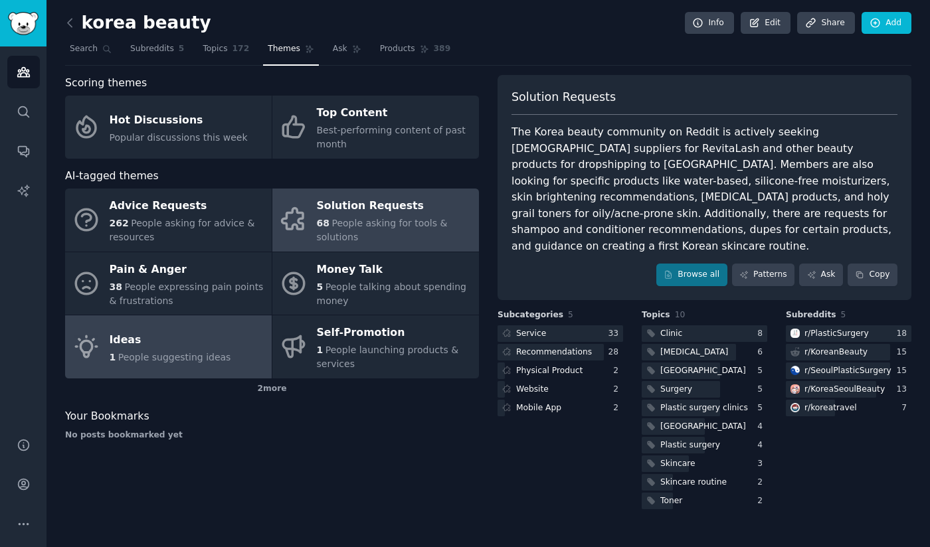
click at [181, 337] on div "Ideas" at bounding box center [171, 339] width 122 height 21
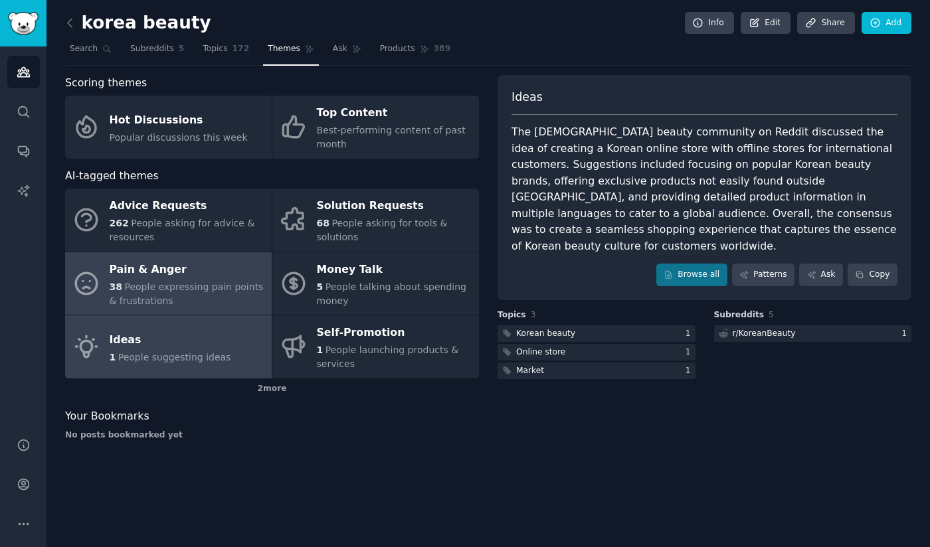
click at [183, 263] on div "Pain & Anger" at bounding box center [187, 269] width 155 height 21
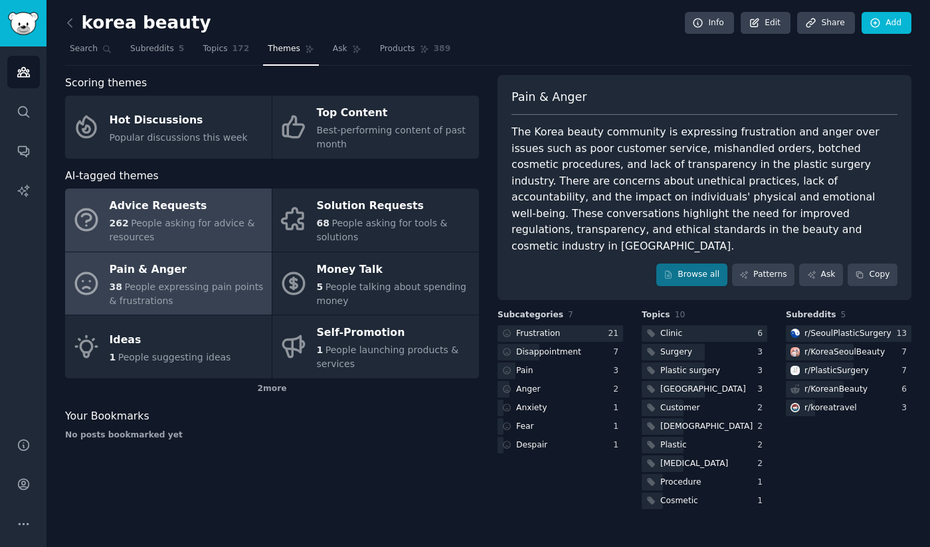
click at [210, 220] on span "People asking for advice & resources" at bounding box center [182, 230] width 145 height 25
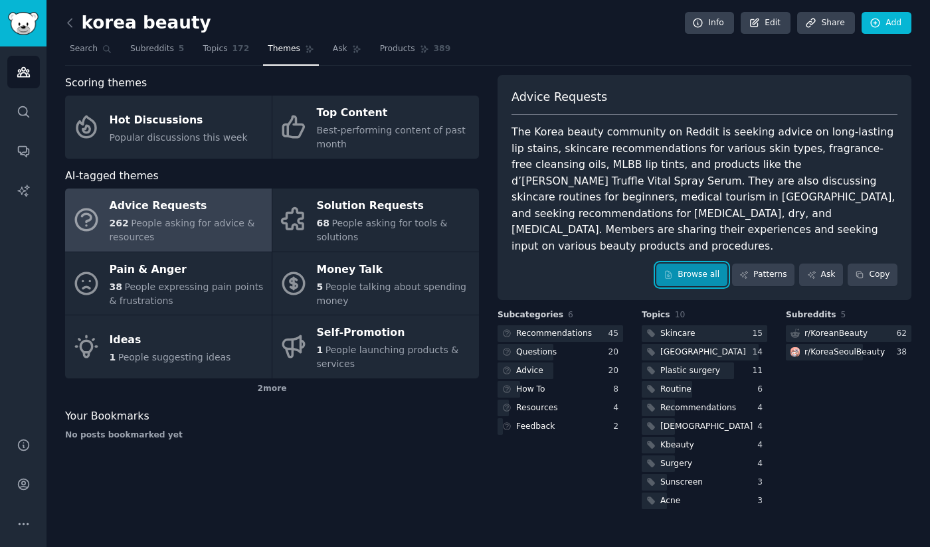
click at [703, 264] on link "Browse all" at bounding box center [691, 275] width 71 height 23
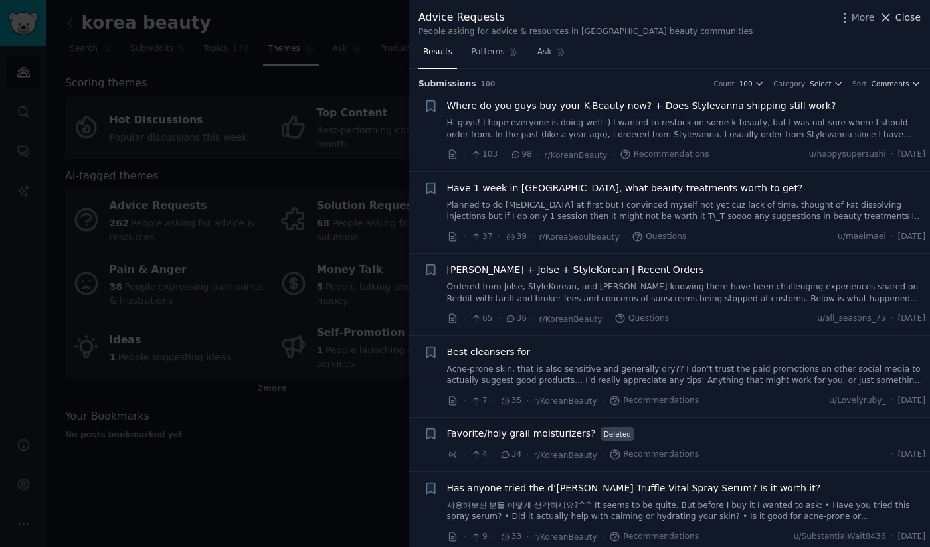
click at [914, 16] on span "Close" at bounding box center [907, 18] width 25 height 14
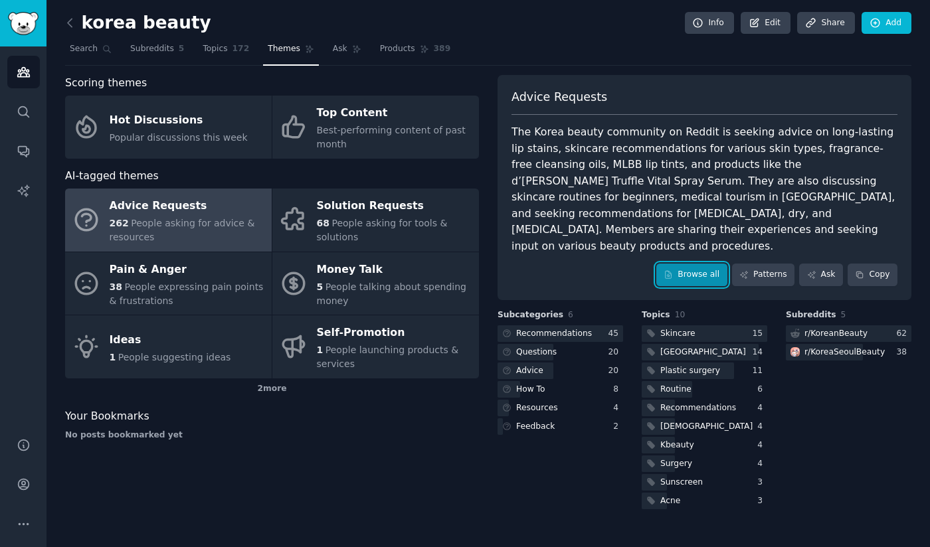
click at [697, 264] on link "Browse all" at bounding box center [691, 275] width 71 height 23
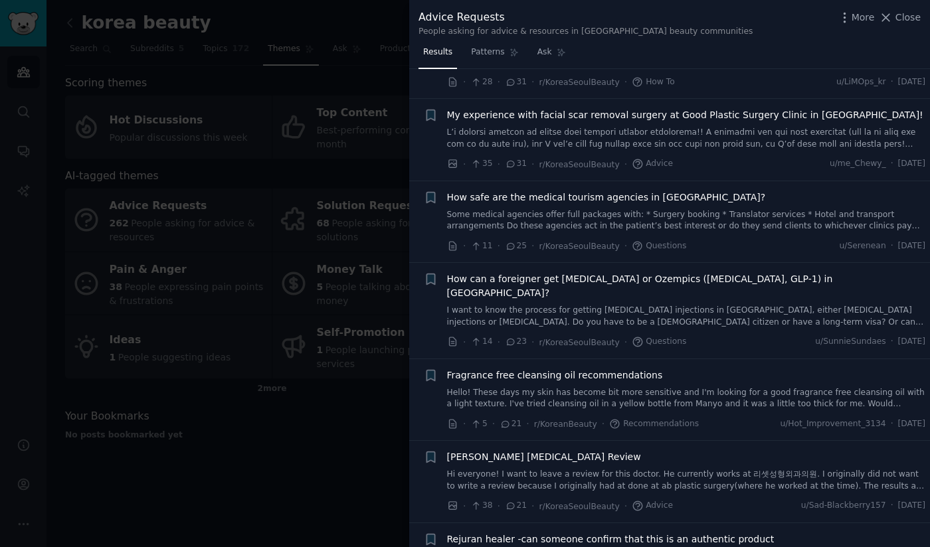
scroll to position [784, 0]
click at [280, 452] on div at bounding box center [465, 273] width 930 height 547
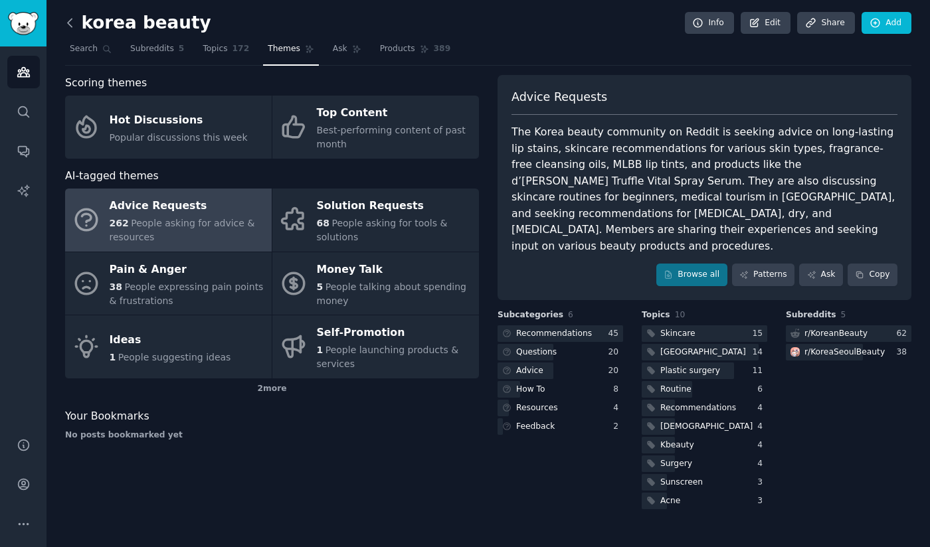
click at [67, 16] on icon at bounding box center [70, 23] width 14 height 14
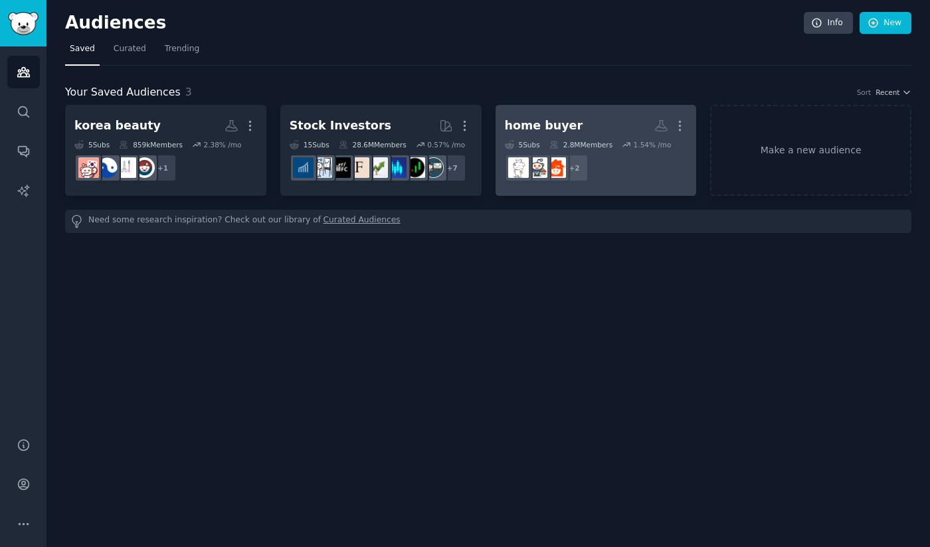
click at [544, 121] on div "home buyer" at bounding box center [544, 126] width 78 height 17
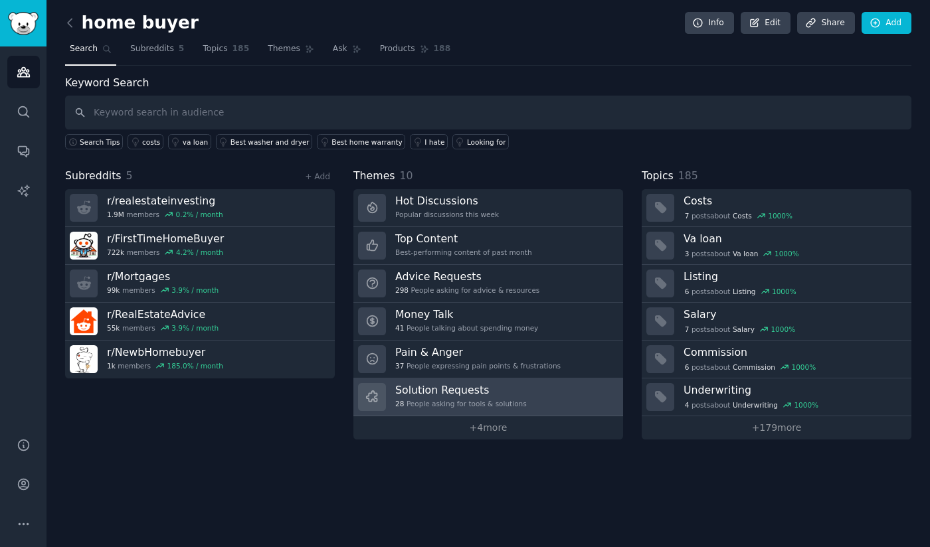
click at [454, 399] on div "28 People asking for tools & solutions" at bounding box center [461, 403] width 132 height 9
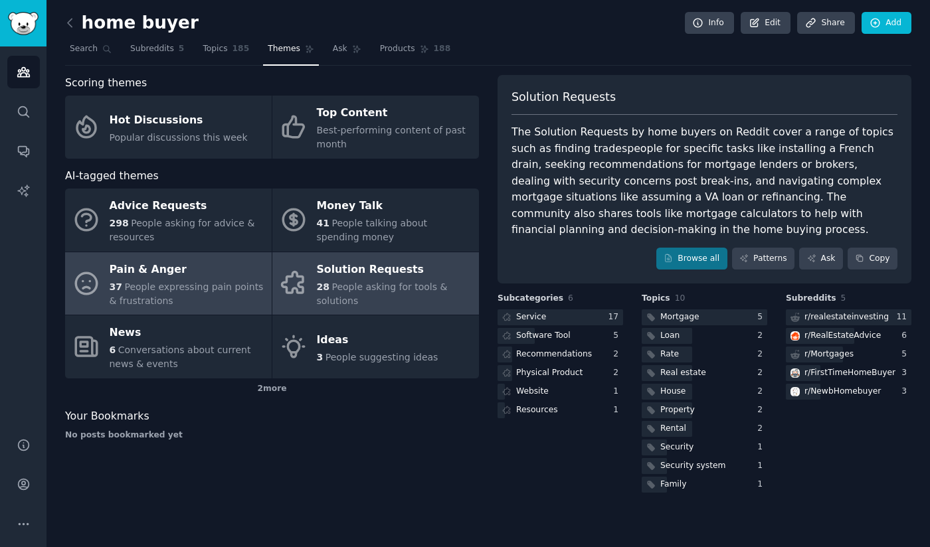
click at [207, 288] on span "People expressing pain points & frustrations" at bounding box center [187, 294] width 154 height 25
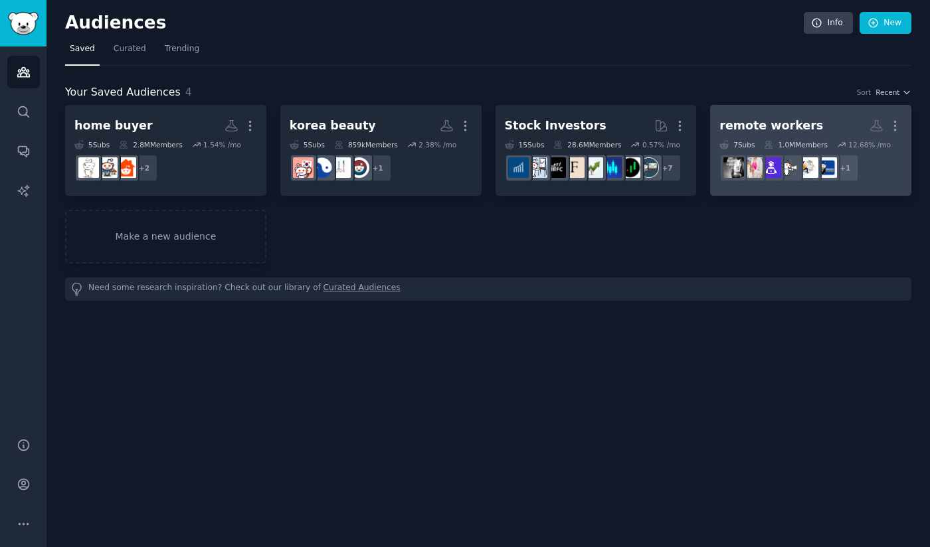
click at [778, 126] on div "remote workers" at bounding box center [771, 126] width 104 height 17
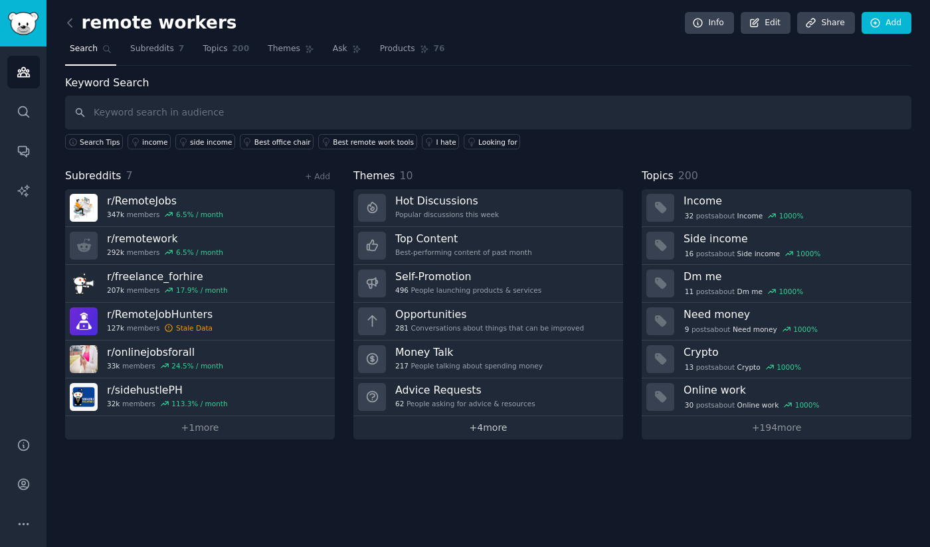
click at [505, 423] on link "+ 4 more" at bounding box center [488, 427] width 270 height 23
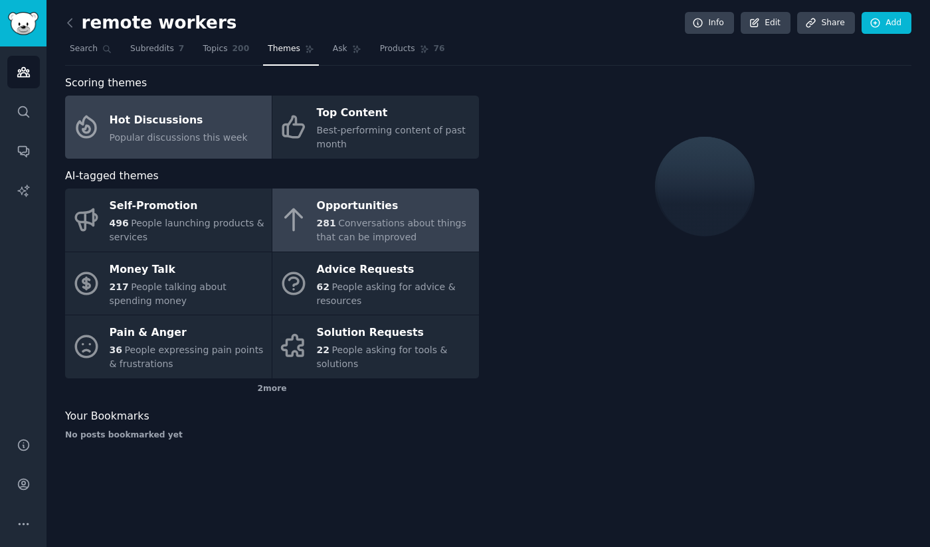
click at [393, 227] on span "Conversations about things that can be improved" at bounding box center [391, 230] width 149 height 25
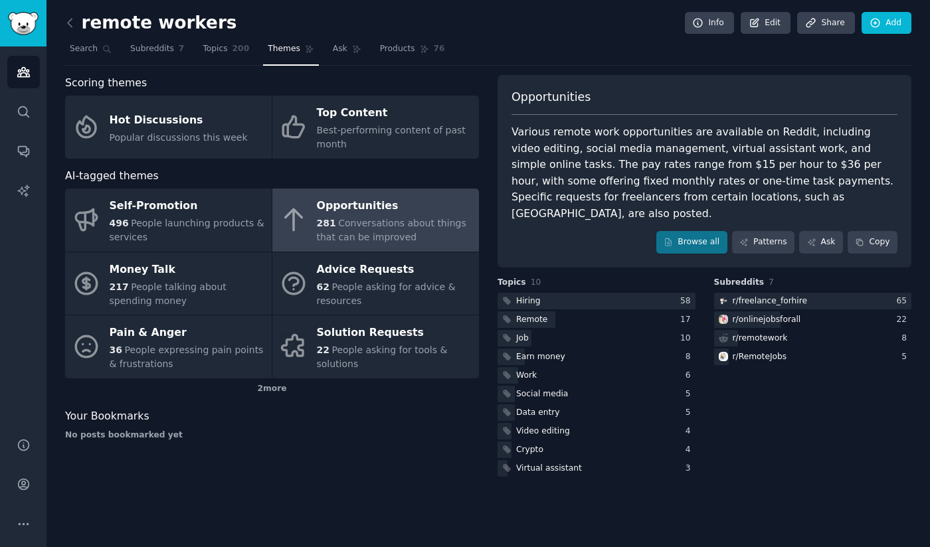
click at [585, 184] on div "Various remote work opportunities are available on Reddit, including video edit…" at bounding box center [704, 173] width 386 height 98
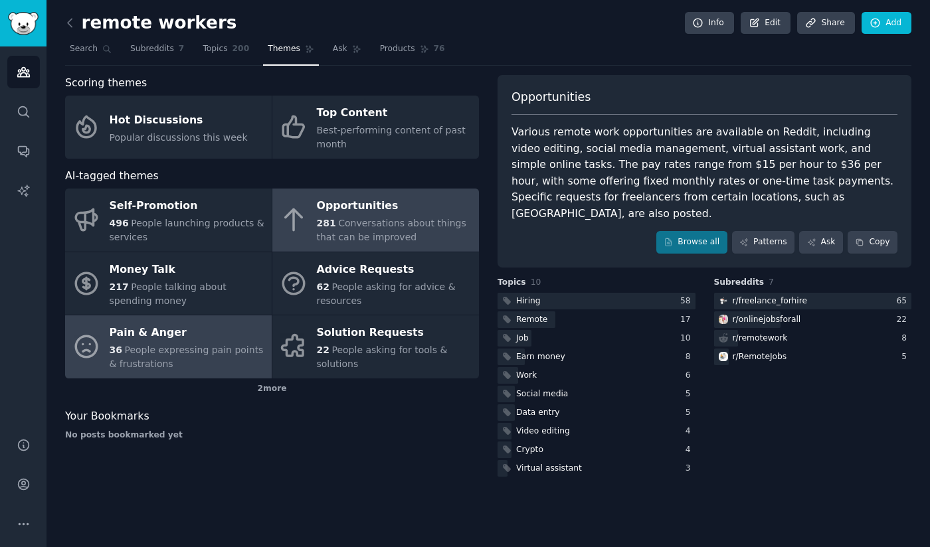
click at [216, 347] on span "People expressing pain points & frustrations" at bounding box center [187, 357] width 154 height 25
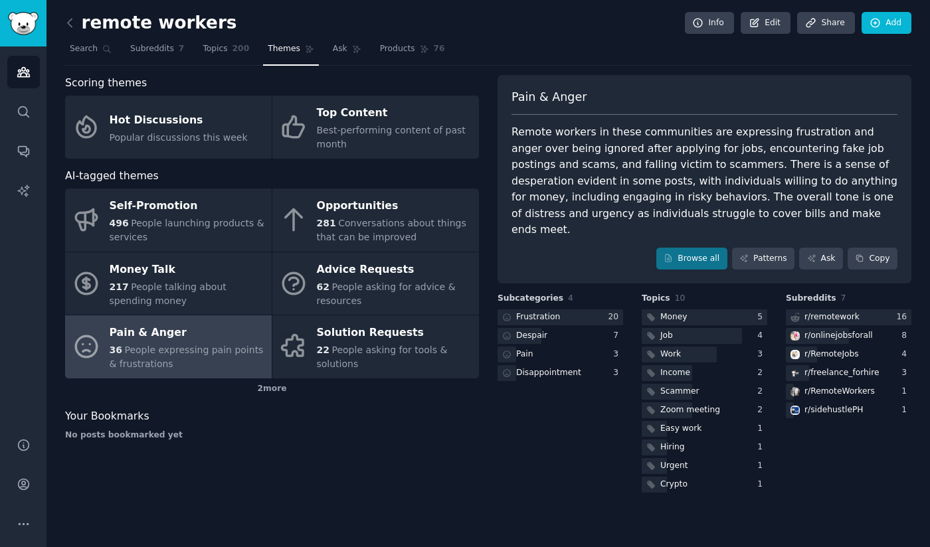
click at [391, 420] on div "Your Bookmarks" at bounding box center [272, 417] width 414 height 17
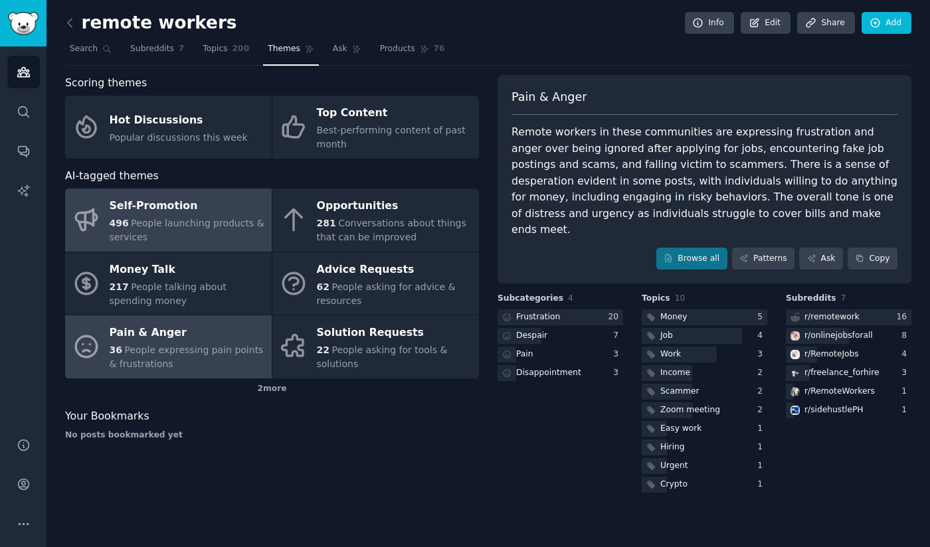
click at [224, 228] on span "People launching products & services" at bounding box center [187, 230] width 155 height 25
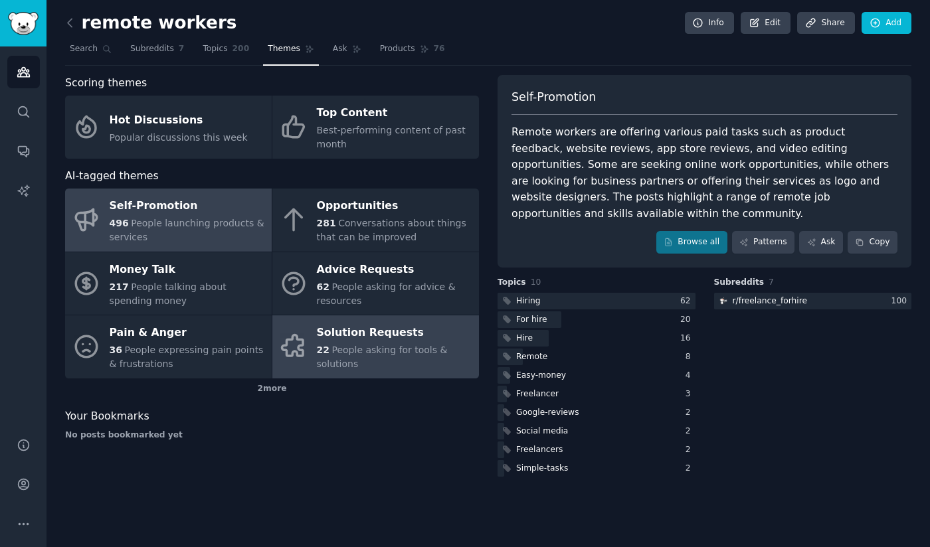
click at [392, 357] on div "22 People asking for tools & solutions" at bounding box center [394, 357] width 155 height 28
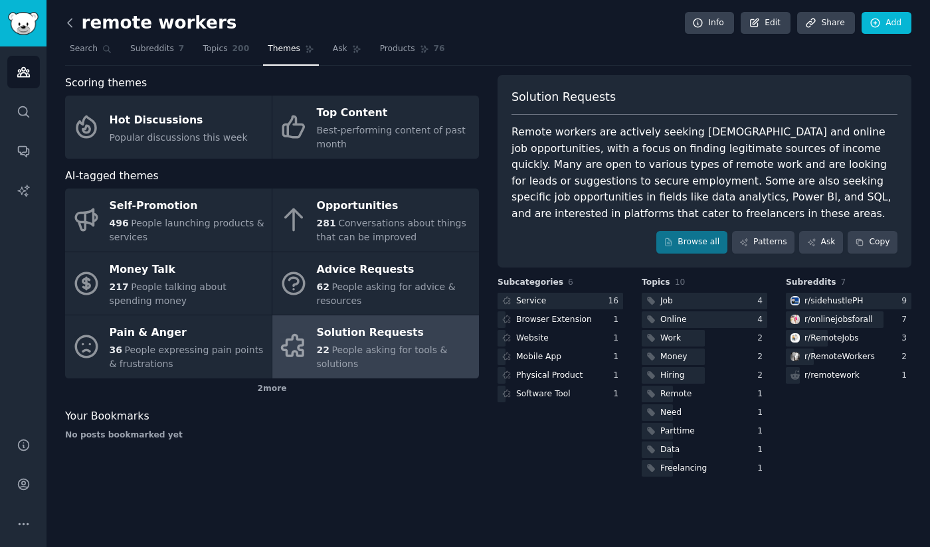
click at [72, 19] on icon at bounding box center [70, 23] width 14 height 14
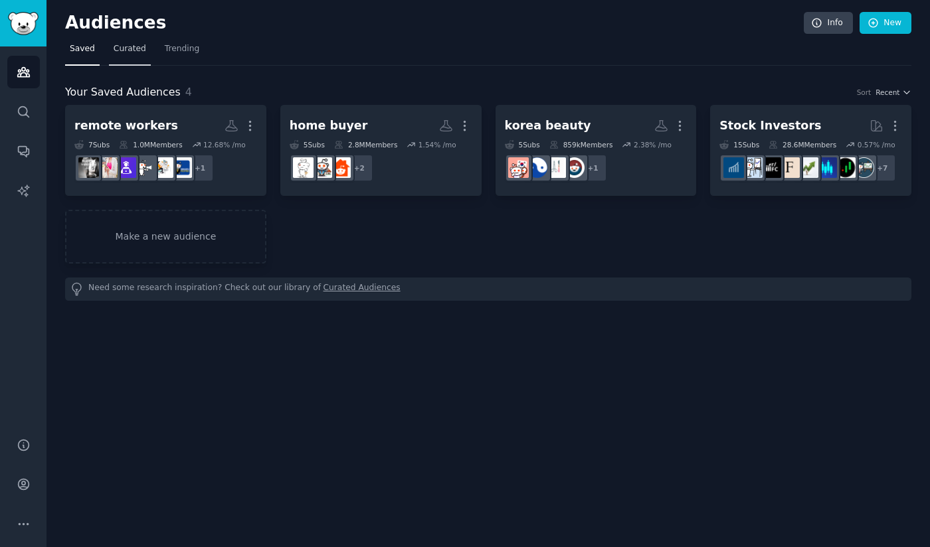
click at [136, 46] on span "Curated" at bounding box center [130, 49] width 33 height 12
click at [116, 58] on link "Curated" at bounding box center [130, 52] width 42 height 27
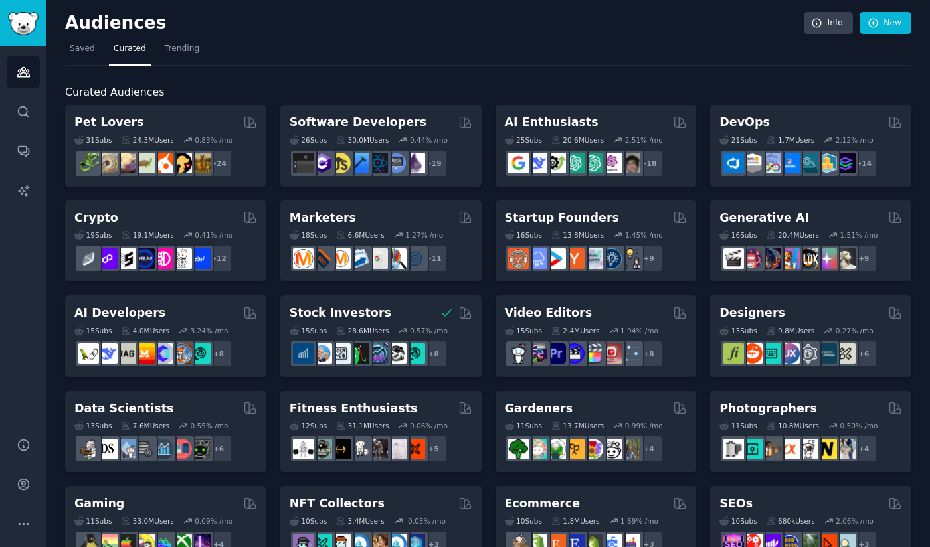
click at [317, 84] on h2 "Curated Audiences" at bounding box center [488, 92] width 846 height 17
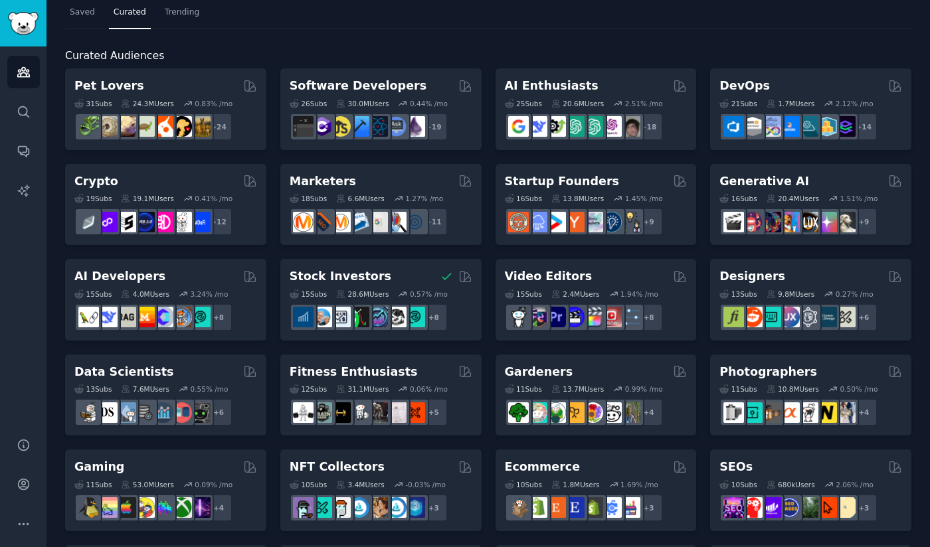
scroll to position [61, 0]
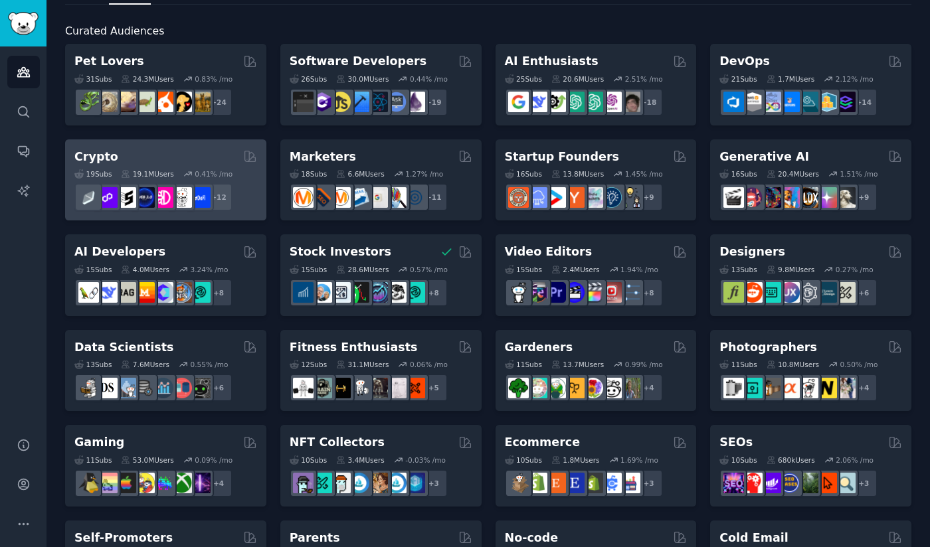
click at [169, 149] on div "Crypto" at bounding box center [165, 157] width 183 height 17
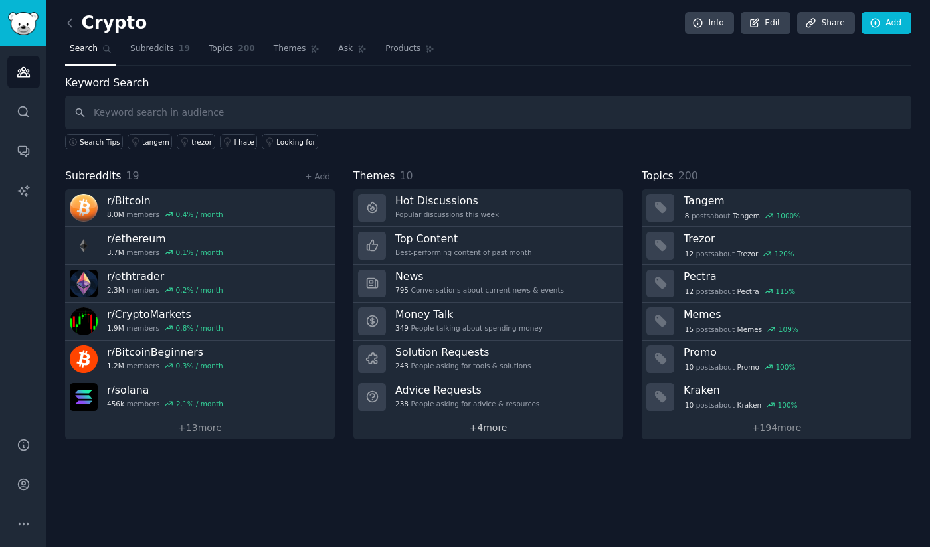
click at [505, 436] on link "+ 4 more" at bounding box center [488, 427] width 270 height 23
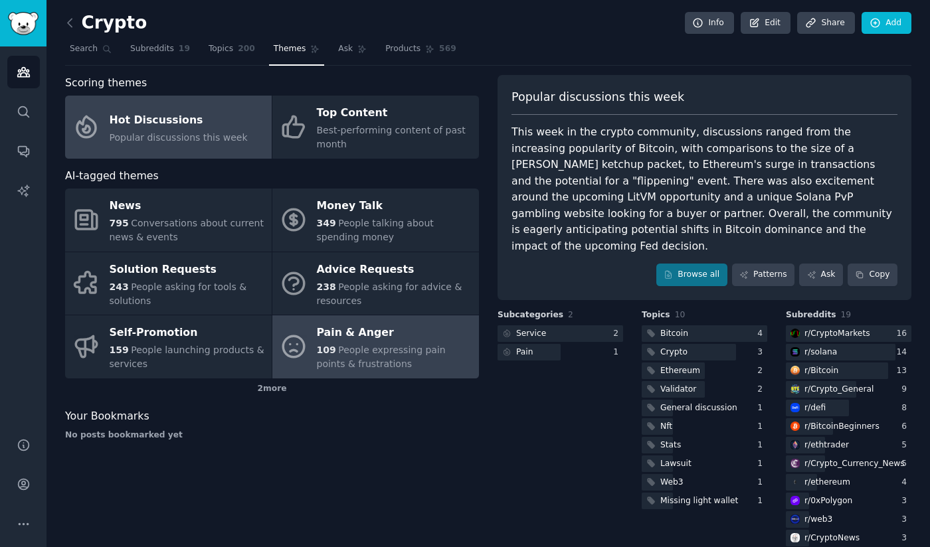
click at [365, 333] on div "Pain & Anger" at bounding box center [394, 333] width 155 height 21
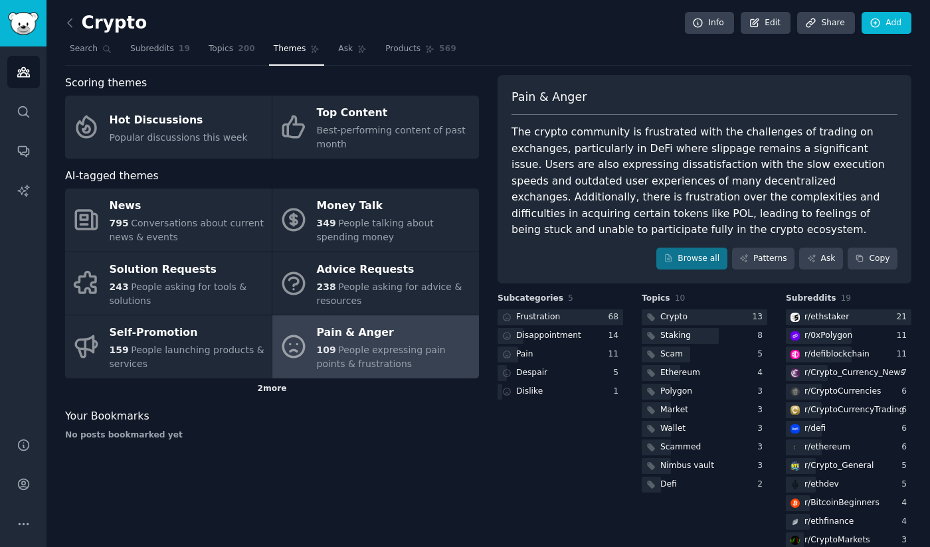
click at [274, 385] on div "2 more" at bounding box center [272, 389] width 414 height 21
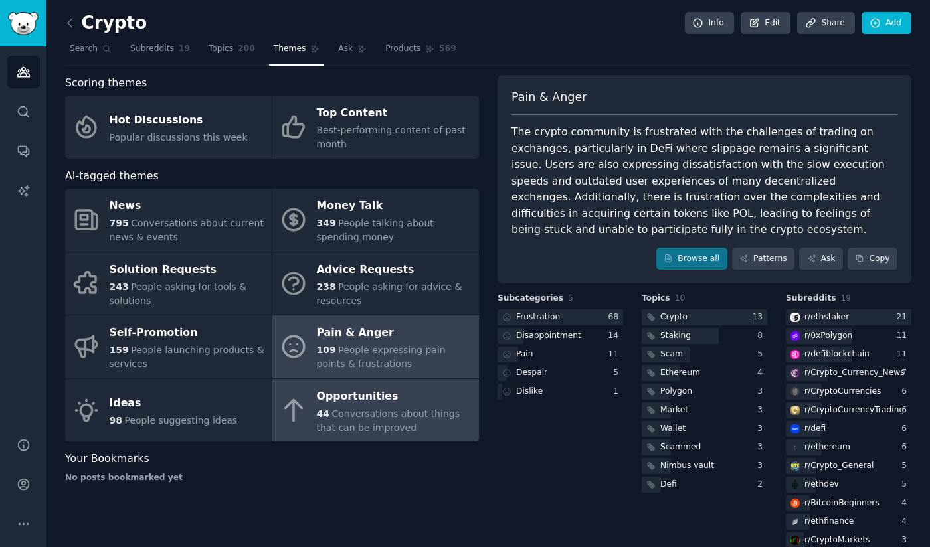
click at [335, 410] on span "Conversations about things that can be improved" at bounding box center [388, 421] width 143 height 25
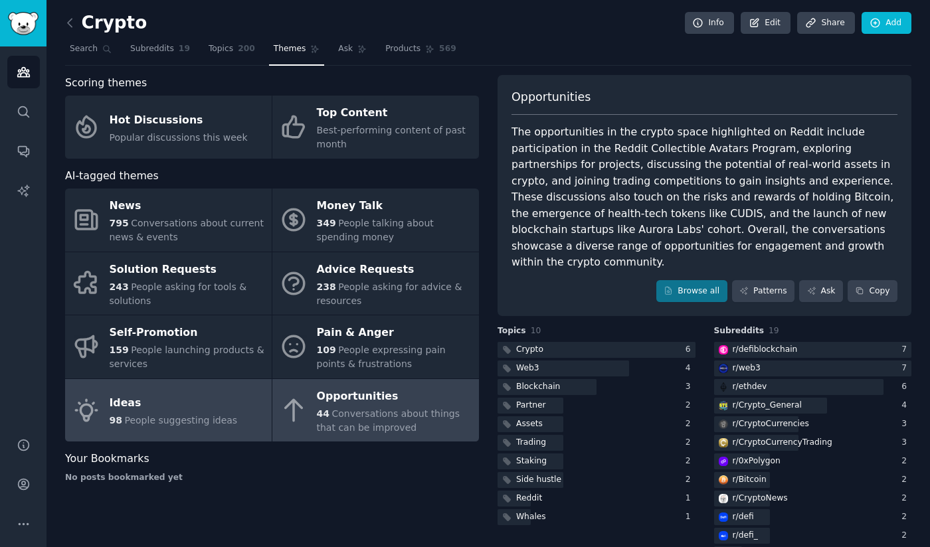
click at [160, 424] on span "People suggesting ideas" at bounding box center [180, 420] width 113 height 11
